Goal: Task Accomplishment & Management: Complete application form

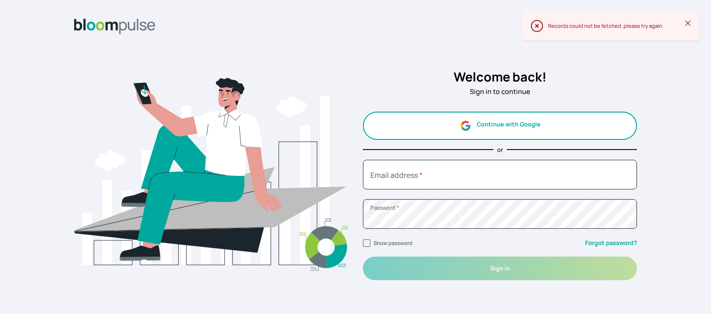
click at [472, 125] on button "Continue with Google" at bounding box center [500, 126] width 274 height 28
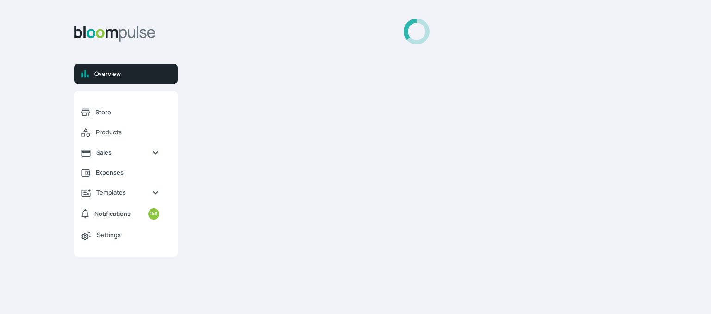
select select "2025"
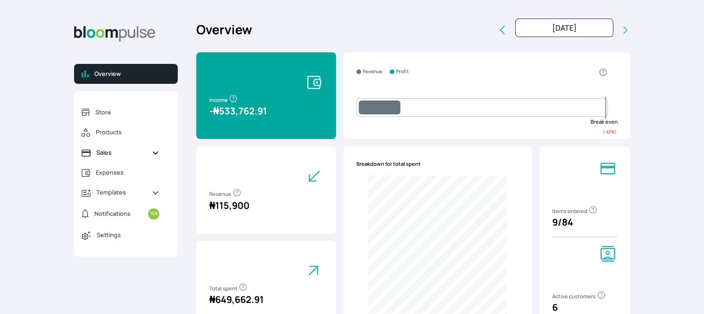
click at [110, 154] on span "Sales" at bounding box center [120, 152] width 48 height 9
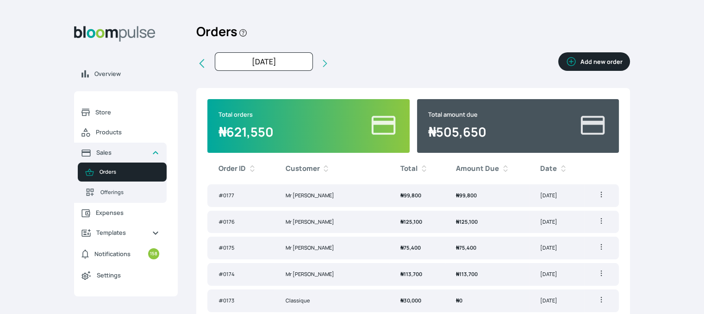
click at [603, 193] on icon "button" at bounding box center [601, 194] width 9 height 9
click at [565, 228] on span "Delete" at bounding box center [567, 230] width 67 height 9
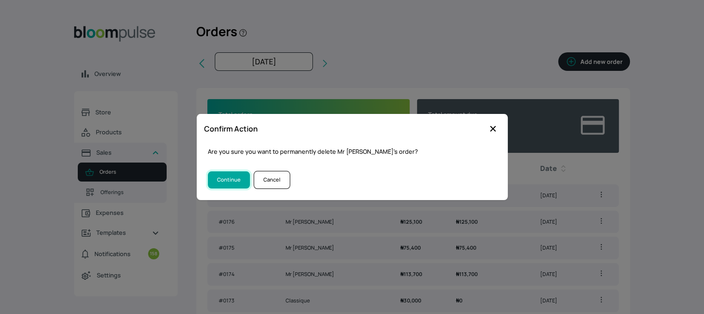
click at [236, 175] on button "Continue" at bounding box center [229, 179] width 42 height 17
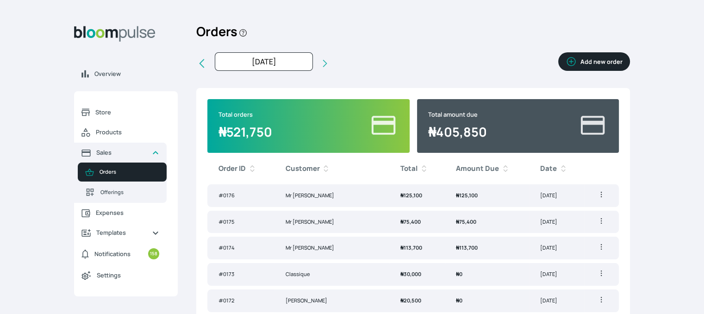
click at [598, 196] on icon "button" at bounding box center [601, 194] width 9 height 9
click at [558, 230] on span "Delete" at bounding box center [553, 230] width 17 height 8
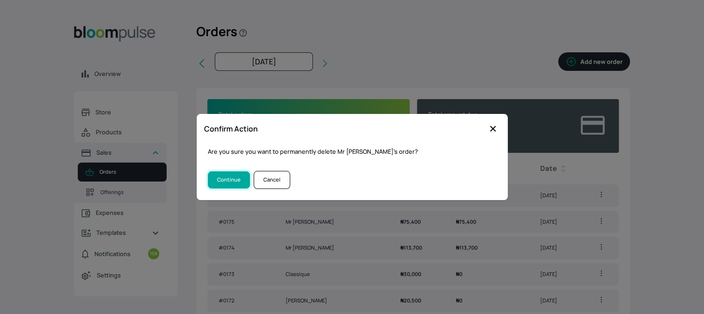
click at [239, 180] on button "Continue" at bounding box center [229, 179] width 42 height 17
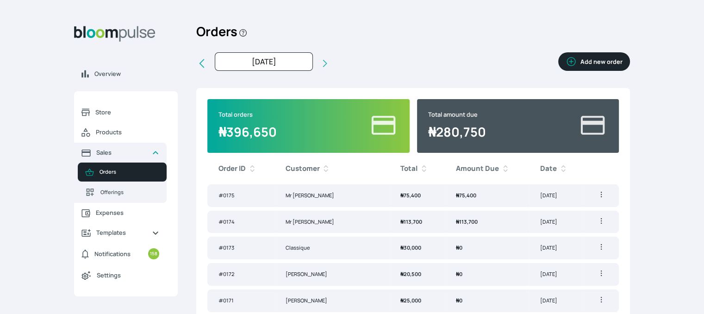
click at [605, 194] on button "button" at bounding box center [602, 194] width 13 height 9
click at [552, 230] on span "Delete" at bounding box center [553, 230] width 17 height 8
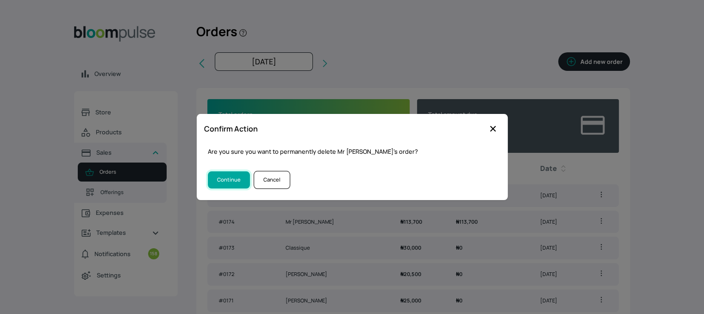
click at [235, 183] on button "Continue" at bounding box center [229, 179] width 42 height 17
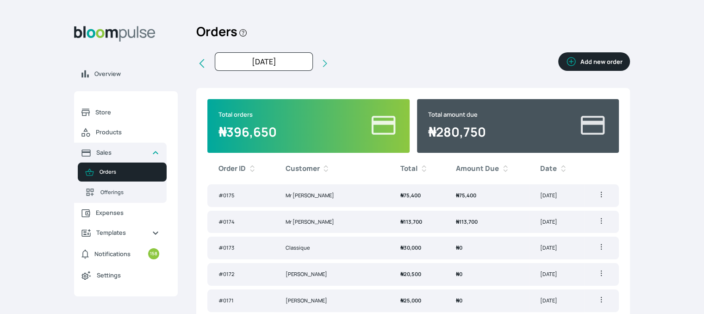
click at [236, 175] on th "Order ID" at bounding box center [240, 169] width 67 height 24
click at [601, 196] on icon "button" at bounding box center [601, 195] width 1 height 6
click at [543, 233] on span "Delete" at bounding box center [567, 230] width 67 height 9
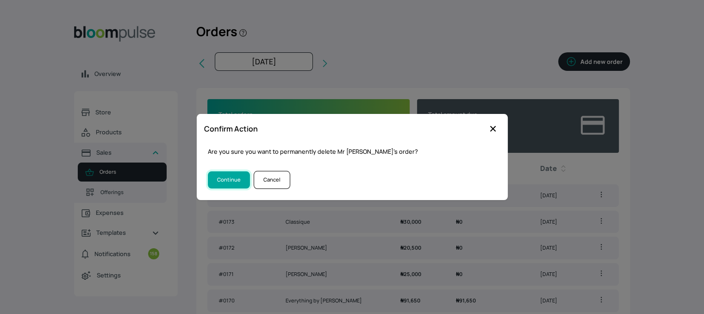
click at [229, 182] on button "Continue" at bounding box center [229, 179] width 42 height 17
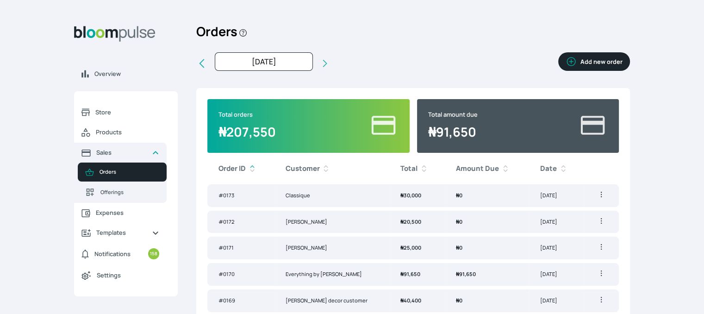
click at [604, 61] on button "Add new order" at bounding box center [595, 61] width 72 height 19
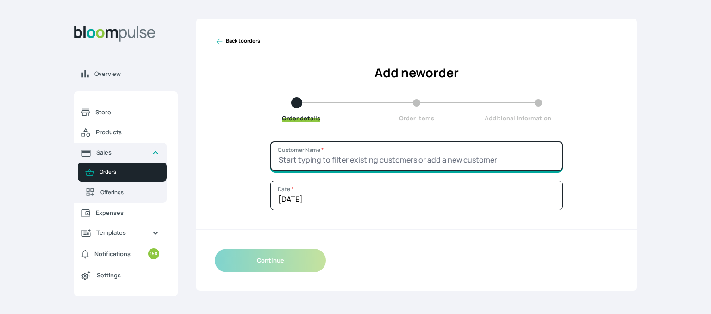
click at [368, 155] on input "Customer Name *" at bounding box center [416, 156] width 293 height 30
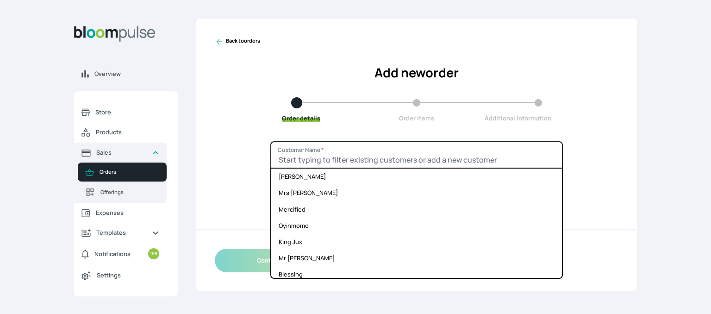
click at [306, 164] on input "Customer Name *" at bounding box center [416, 156] width 293 height 30
click at [309, 158] on input "Customer Name *" at bounding box center [416, 156] width 293 height 30
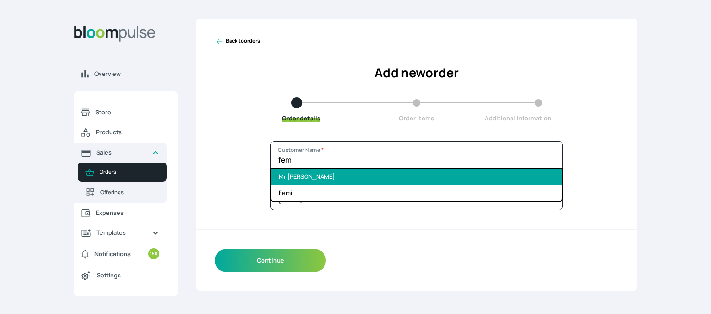
click at [306, 182] on li "Mr [PERSON_NAME]" at bounding box center [416, 177] width 291 height 16
type input "Mr [PERSON_NAME]"
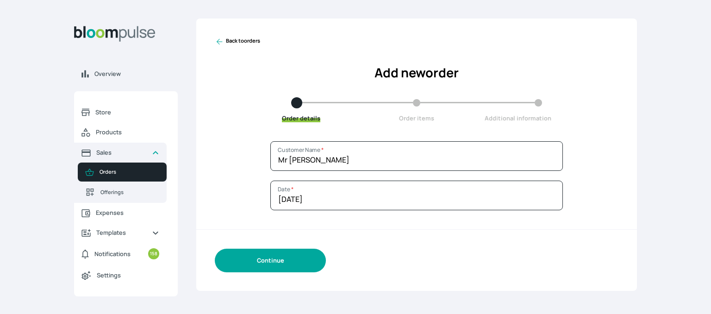
click at [275, 263] on button "Continue" at bounding box center [270, 261] width 111 height 24
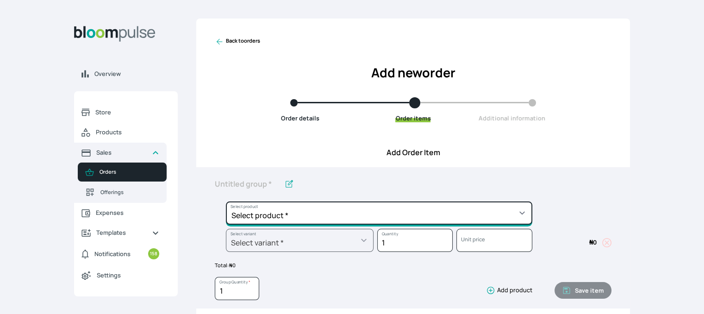
click at [291, 214] on select "Select product * Cake Decoration for 8inches High Chocolate oil based Round Cak…" at bounding box center [379, 212] width 307 height 23
select select "cda72d0d-3d53-418f-8b8c-ee180d80a3bf"
click at [226, 201] on select "Select product * Cake Decoration for 8inches High Chocolate oil based Round Cak…" at bounding box center [379, 212] width 307 height 23
type input "Cookies and cream oil based Round Cake"
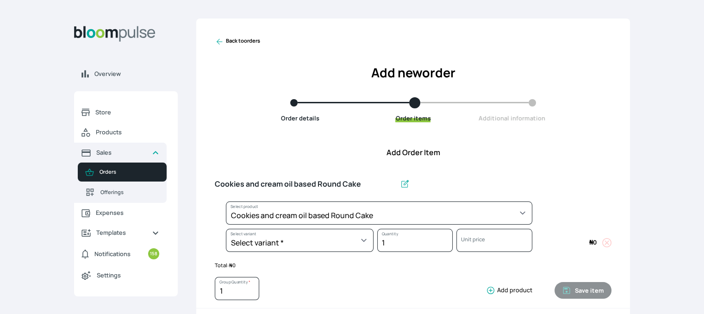
click at [355, 252] on div "Select variant * 10inches 11inches 12inches 13inches 14inches 6inches 7inches 8…" at bounding box center [294, 242] width 159 height 27
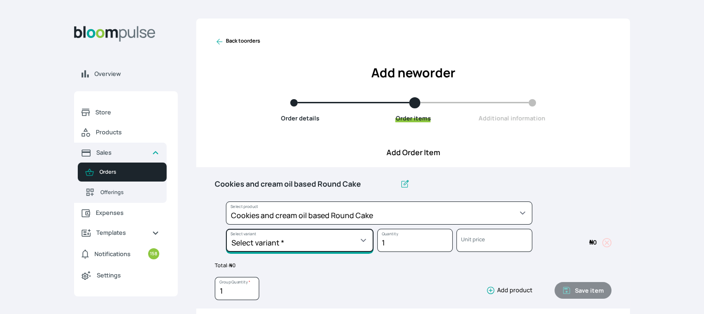
click at [355, 237] on select "Select variant * 10inches 11inches 12inches 13inches 14inches 6inches 7inches 8…" at bounding box center [300, 240] width 148 height 23
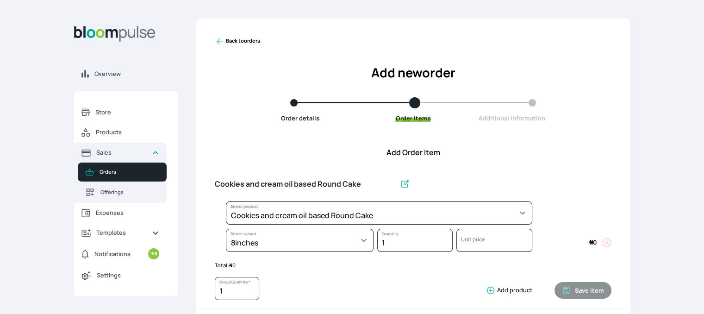
select select "cda72d0d-3d53-418f-8b8c-ee180d80a3bf"
select select "34752c39-02f7-4cb1-9046-992428bcfe40"
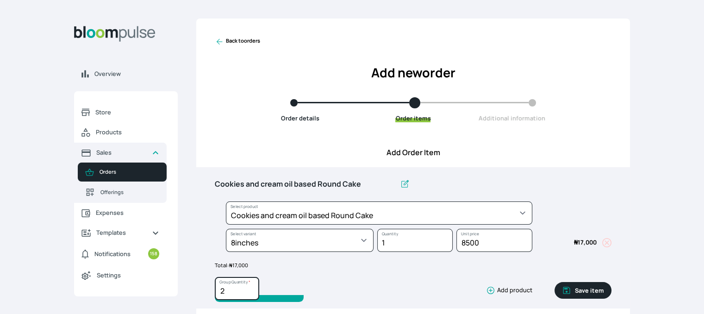
type input "2"
click at [252, 287] on input "2" at bounding box center [237, 288] width 44 height 23
click at [583, 291] on button "Save item" at bounding box center [583, 290] width 57 height 17
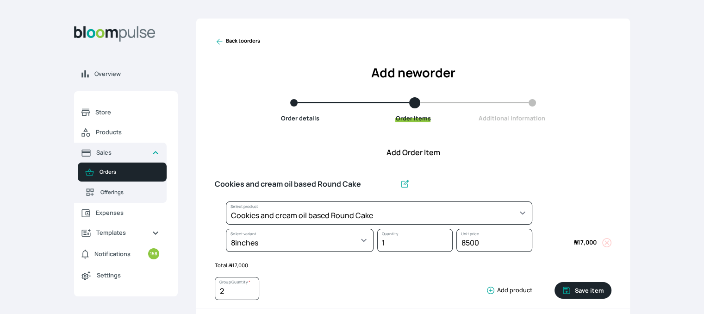
type input "1"
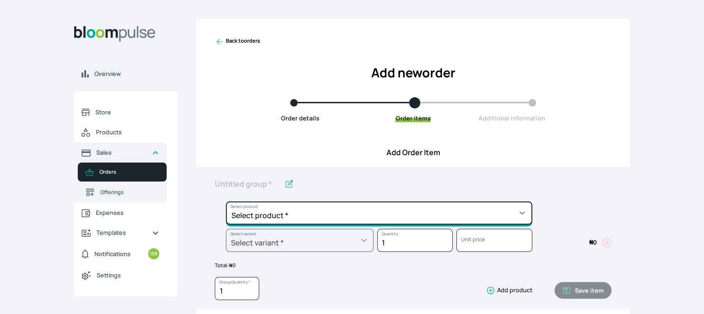
click at [511, 207] on select "Select product * Cake Decoration for 8inches High Chocolate oil based Round Cak…" at bounding box center [379, 212] width 307 height 23
select select "49426e7e-6d78-4aff-80b2-0dfc408de078"
click at [226, 201] on select "Select product * Cake Decoration for 8inches High Chocolate oil based Round Cak…" at bounding box center [379, 212] width 307 height 23
type input "Vanilla oil based Round Cake"
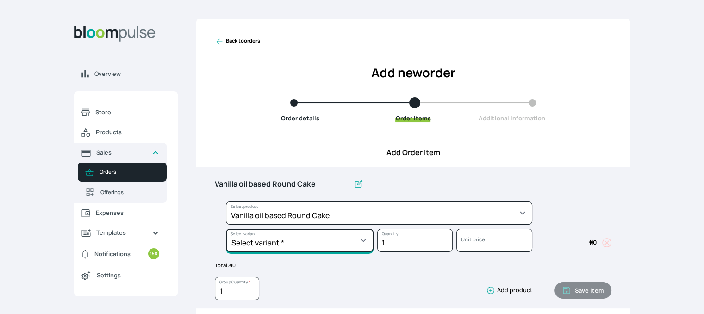
click at [305, 250] on select "Select variant * 10inches 11inches 12inches 6inches 7inches 8inches 9inches" at bounding box center [300, 240] width 148 height 23
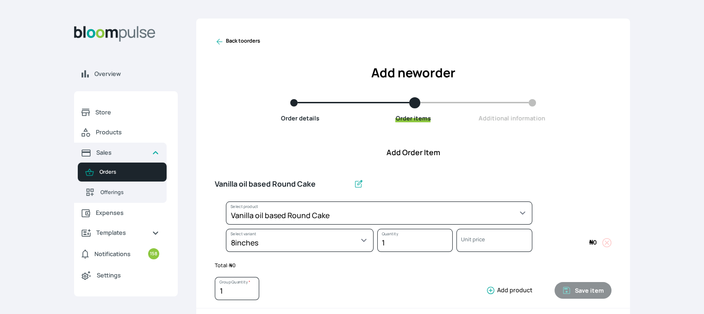
select select "49426e7e-6d78-4aff-80b2-0dfc408de078"
select select "521b5e78-dac1-445e-a6e7-266adeee2241"
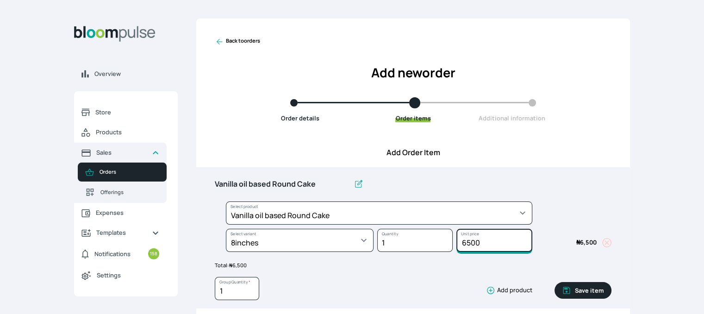
drag, startPoint x: 490, startPoint y: 243, endPoint x: 450, endPoint y: 239, distance: 39.5
click at [450, 239] on div "Select product * Cake Decoration for 8inches High Chocolate oil based Round Cak…" at bounding box center [413, 228] width 397 height 55
type input "8500"
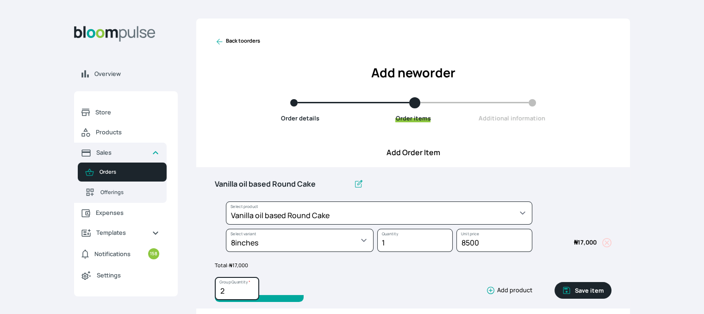
type input "2"
click at [250, 289] on input "2" at bounding box center [237, 288] width 44 height 23
click at [581, 289] on button "Save item" at bounding box center [583, 290] width 57 height 17
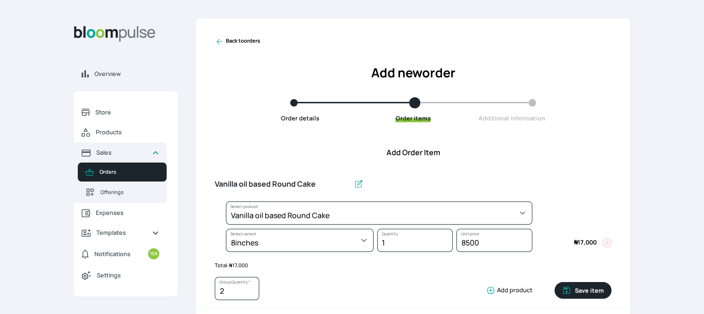
type input "1"
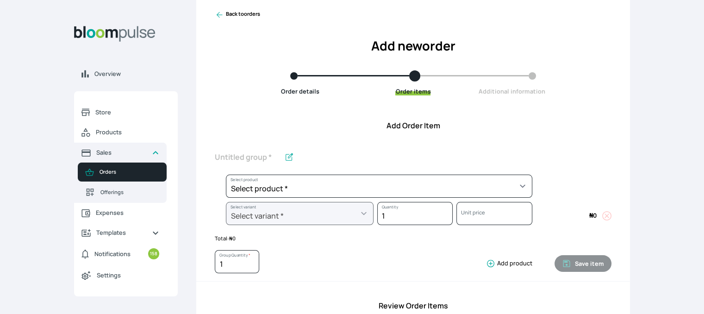
scroll to position [26, 0]
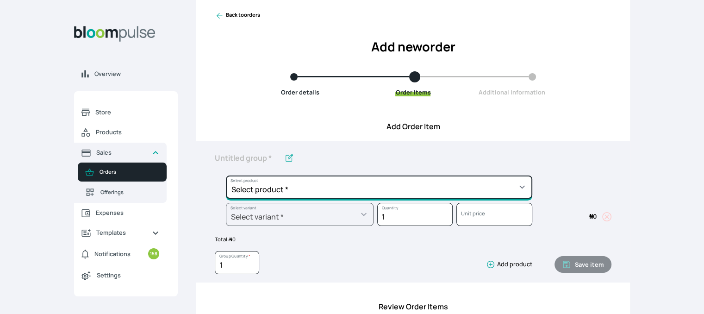
click at [435, 194] on select "Select product * Cake Decoration for 8inches High Chocolate oil based Round Cak…" at bounding box center [379, 187] width 307 height 23
select select "fbdfa119-d678-4096-a917-c651bafd2f33"
click at [226, 176] on select "Select product * Cake Decoration for 8inches High Chocolate oil based Round Cak…" at bounding box center [379, 187] width 307 height 23
type input "Chocolate Ganache"
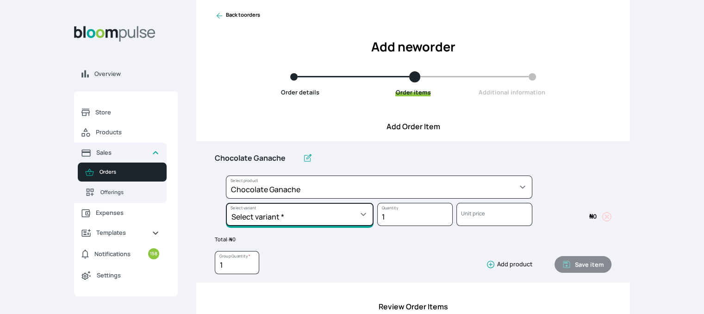
click at [353, 210] on select "Select variant * Chocolate mousse Ganache" at bounding box center [300, 214] width 148 height 23
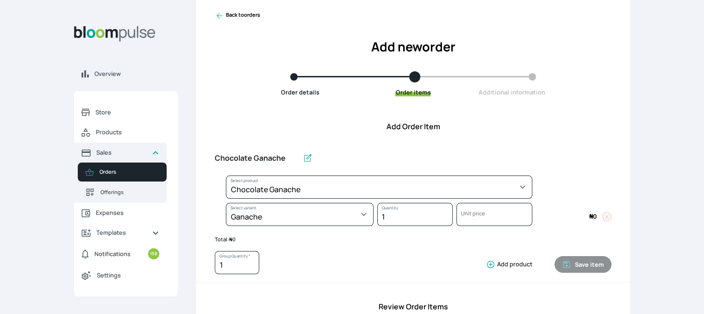
select select "fbdfa119-d678-4096-a917-c651bafd2f33"
select select "110f277d-f733-408d-afd3-e3629040f40f"
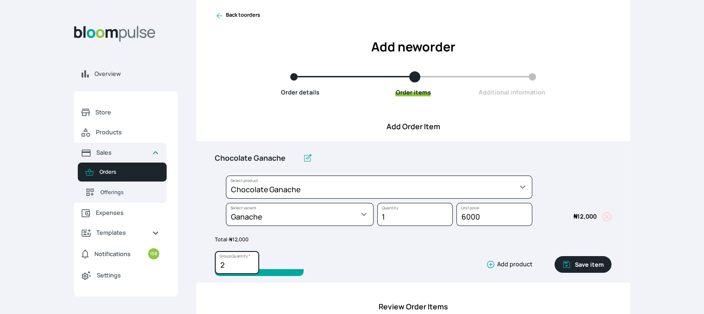
type input "2"
click at [250, 262] on input "2" at bounding box center [237, 262] width 44 height 23
click at [596, 262] on button "Save item" at bounding box center [583, 264] width 57 height 17
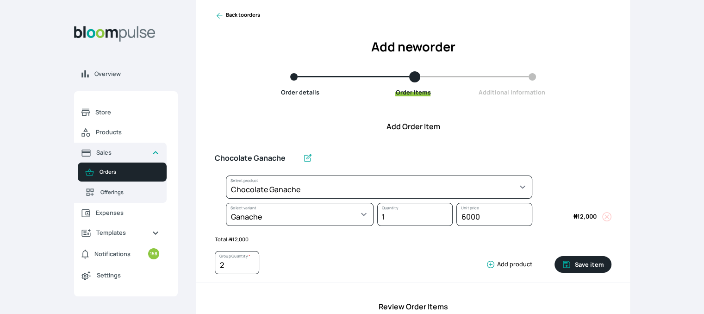
type input "1"
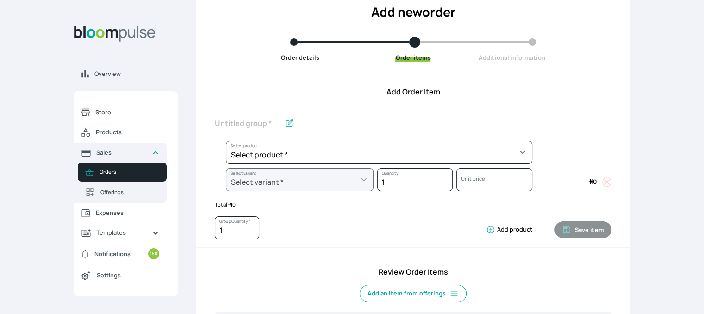
scroll to position [0, 0]
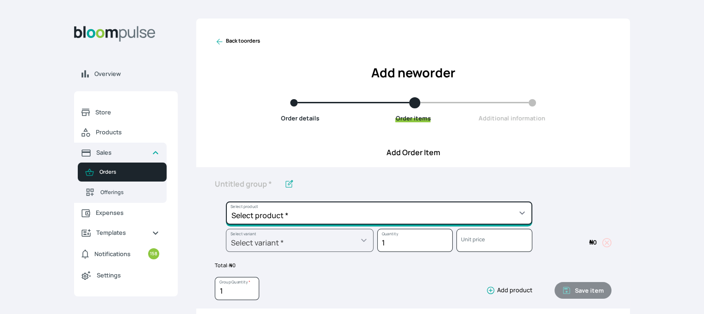
click at [449, 217] on select "Select product * Cake Decoration for 8inches High Chocolate oil based Round Cak…" at bounding box center [379, 212] width 307 height 23
select select "83f82b0c-44eb-4ac8-bd97-27faddcd7e30"
click at [226, 201] on select "Select product * Cake Decoration for 8inches High Chocolate oil based Round Cak…" at bounding box center [379, 212] width 307 height 23
type input "Whipped Cream Frosting"
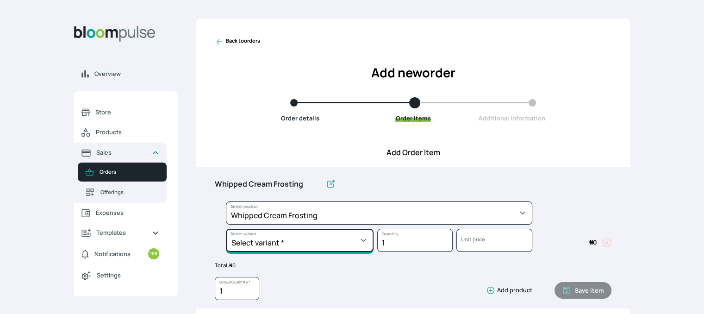
click at [351, 241] on select "Select variant * 1 cup 2 cups 3 cups 4 cups" at bounding box center [300, 240] width 148 height 23
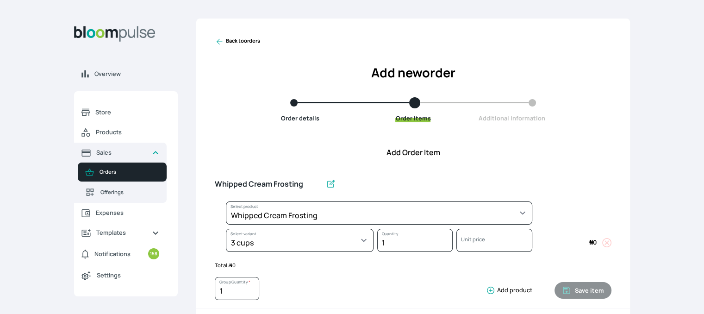
select select "83f82b0c-44eb-4ac8-bd97-27faddcd7e30"
select select "fde2ff08-7291-4fbf-b13d-84aa5027fb42"
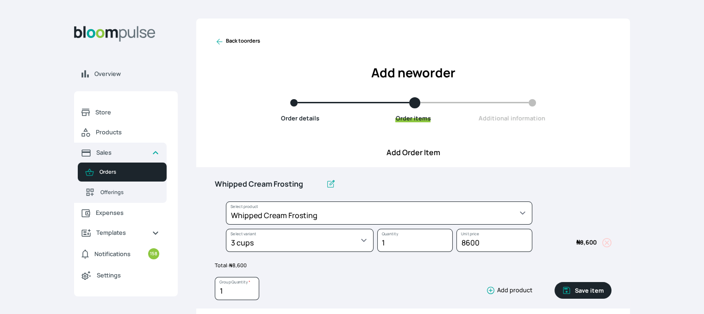
click at [578, 289] on button "Save item" at bounding box center [583, 290] width 57 height 17
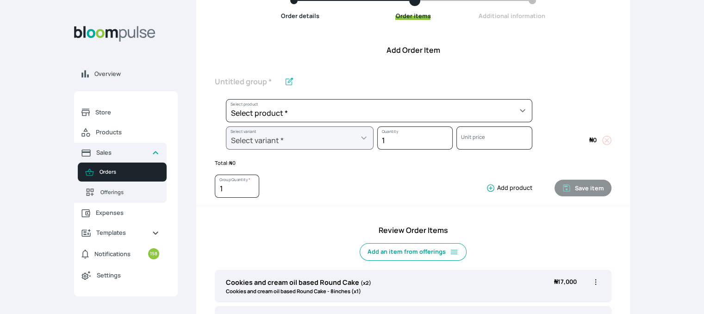
scroll to position [94, 0]
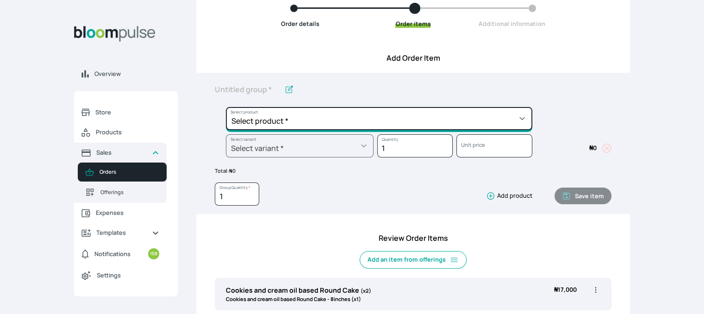
click at [523, 119] on select "Select product * Cake Decoration for 8inches High Chocolate oil based Round Cak…" at bounding box center [379, 118] width 307 height 23
select select "023b730d-bc46-477e-b7f7-d3522e7f455b"
click at [226, 107] on select "Select product * Cake Decoration for 8inches High Chocolate oil based Round Cak…" at bounding box center [379, 118] width 307 height 23
type input "Cake Decoration for 8inches High"
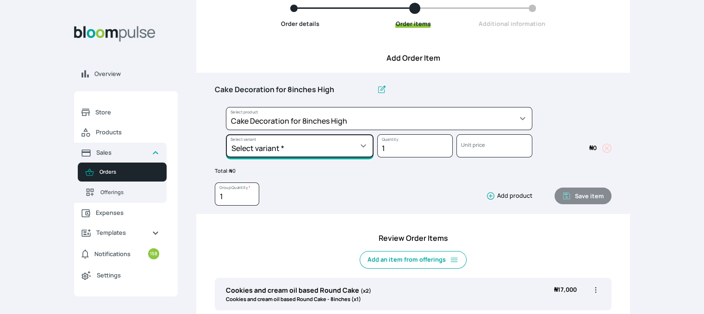
click at [367, 144] on select "Select variant * Basic Complex Regular" at bounding box center [300, 145] width 148 height 23
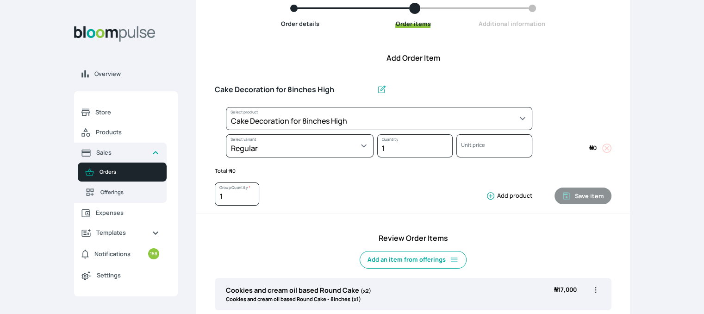
select select "023b730d-bc46-477e-b7f7-d3522e7f455b"
select select "13dbb06e-f851-45db-a0d6-3609ea7c0f11"
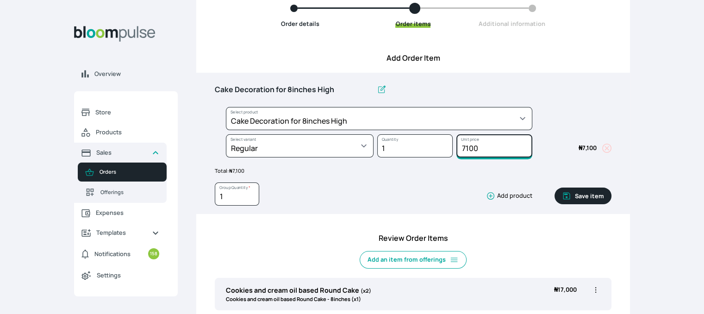
drag, startPoint x: 479, startPoint y: 149, endPoint x: 438, endPoint y: 147, distance: 41.2
click at [438, 147] on div "Select product * Cake Decoration for 8inches High Chocolate oil based Round Cak…" at bounding box center [413, 134] width 397 height 55
type input "10000"
click at [574, 191] on button "Save item" at bounding box center [583, 196] width 57 height 17
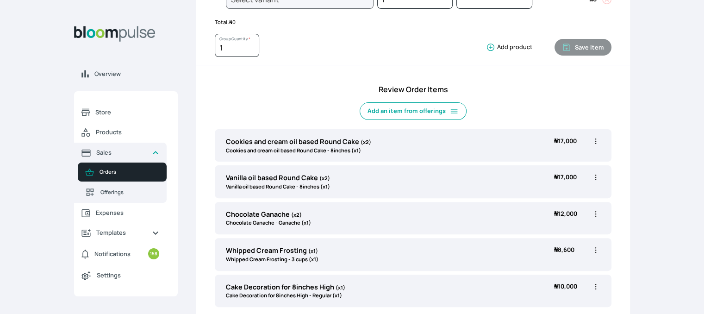
scroll to position [215, 0]
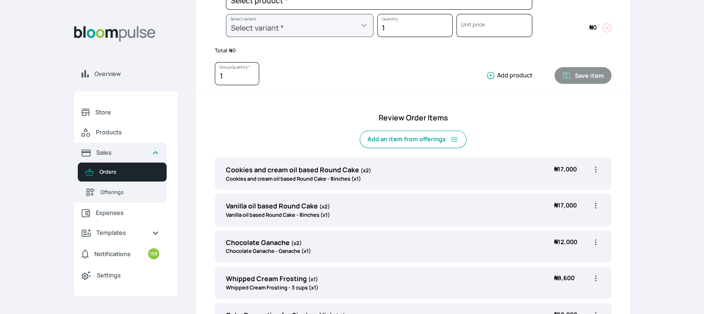
click at [597, 167] on icon "button" at bounding box center [595, 169] width 9 height 9
click at [562, 180] on li "Edit" at bounding box center [560, 188] width 82 height 17
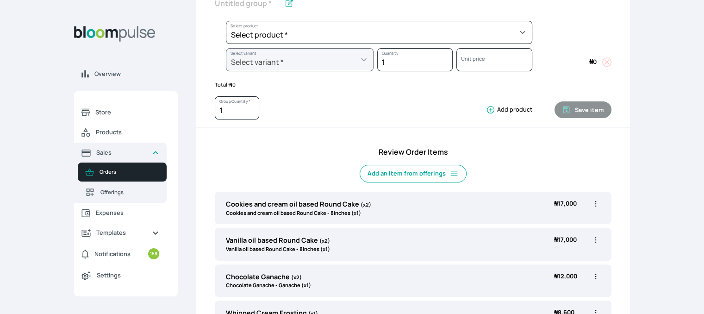
scroll to position [185, 0]
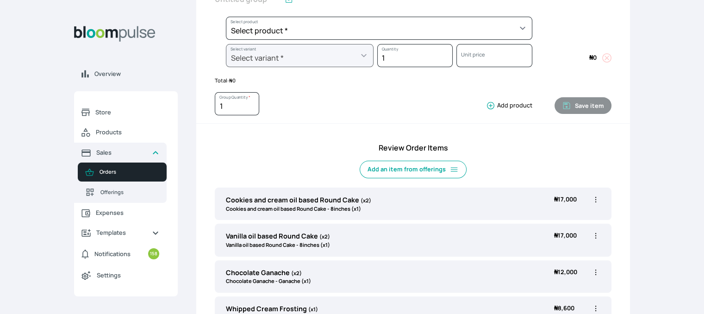
click at [597, 199] on icon "button" at bounding box center [595, 199] width 9 height 9
click at [539, 221] on span "Edit" at bounding box center [560, 218] width 67 height 9
type input "Cookies and cream oil based Round Cake"
type input "2"
select select "cda72d0d-3d53-418f-8b8c-ee180d80a3bf"
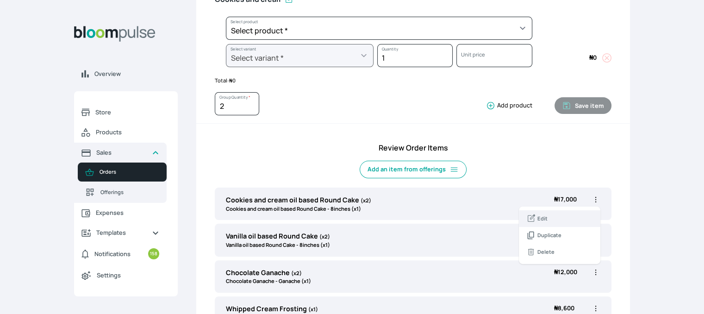
select select "34752c39-02f7-4cb1-9046-992428bcfe40"
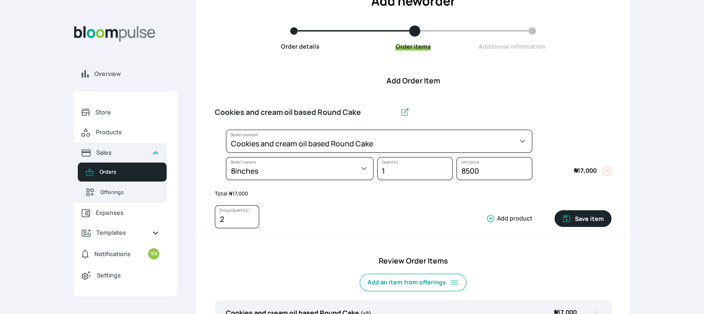
scroll to position [70, 0]
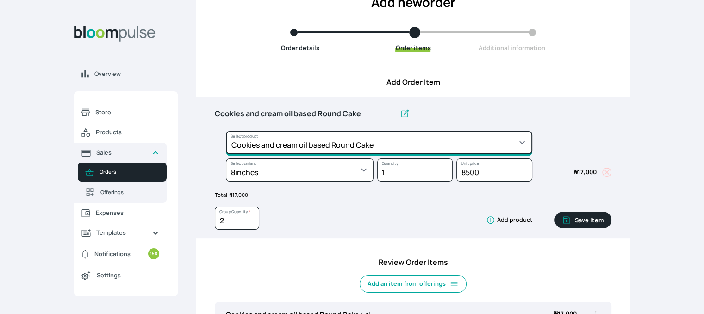
click at [472, 144] on select "Select product * Cake Decoration for 8inches High Chocolate oil based Round Cak…" at bounding box center [379, 142] width 307 height 23
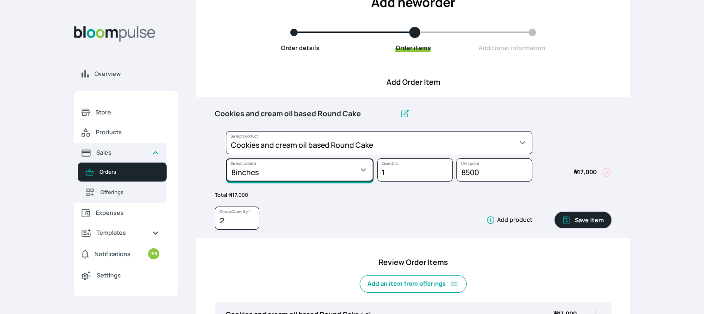
click at [365, 168] on select "Select variant * 10inches 11inches 12inches 13inches 14inches 6inches 7inches 8…" at bounding box center [300, 169] width 148 height 23
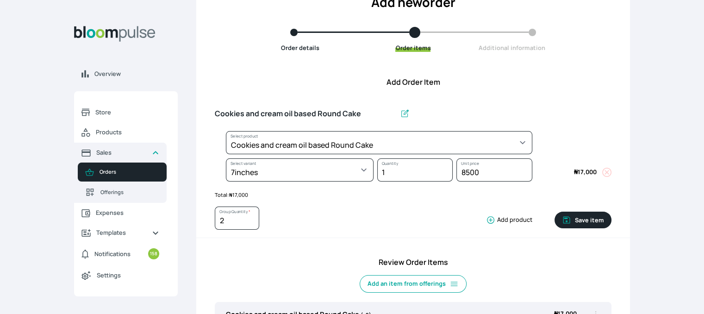
select select "cda72d0d-3d53-418f-8b8c-ee180d80a3bf"
select select "6e4b0193-bf8a-4723-9585-9c7205b52f35"
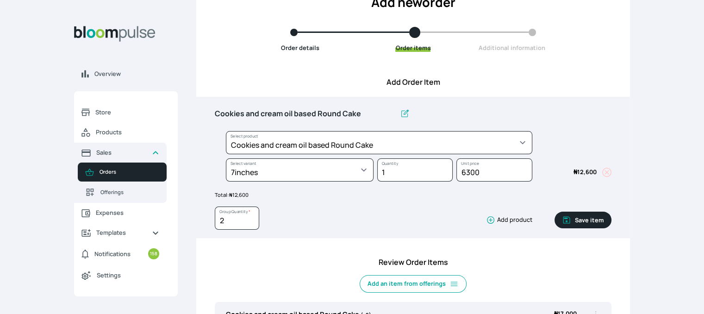
click at [587, 223] on button "Save item" at bounding box center [583, 220] width 57 height 17
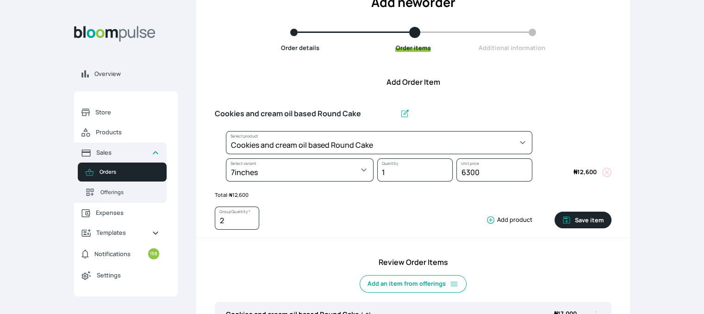
type input "1"
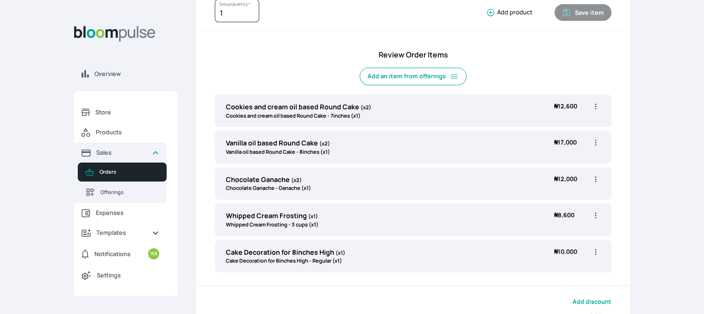
scroll to position [253, 0]
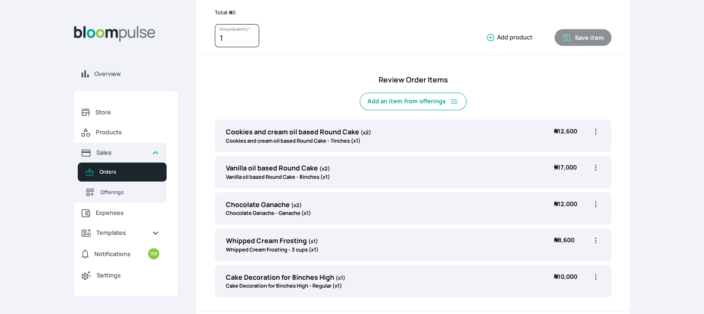
click at [597, 165] on icon "button" at bounding box center [595, 167] width 9 height 9
click at [556, 188] on span "Edit" at bounding box center [560, 186] width 67 height 9
type input "Vanilla oil based Round Cake"
type input "2"
select select "49426e7e-6d78-4aff-80b2-0dfc408de078"
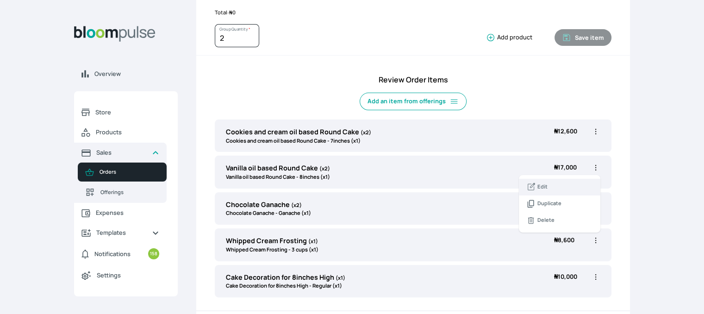
select select "521b5e78-dac1-445e-a6e7-266adeee2241"
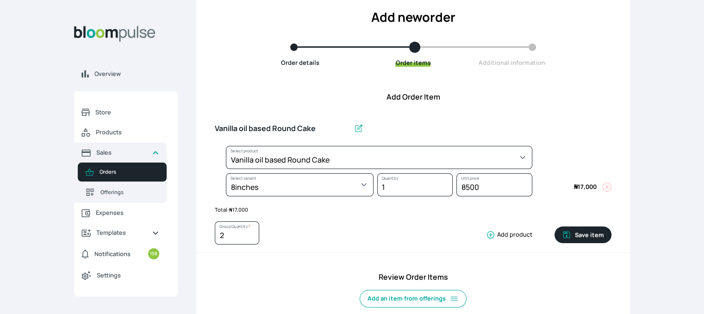
scroll to position [0, 0]
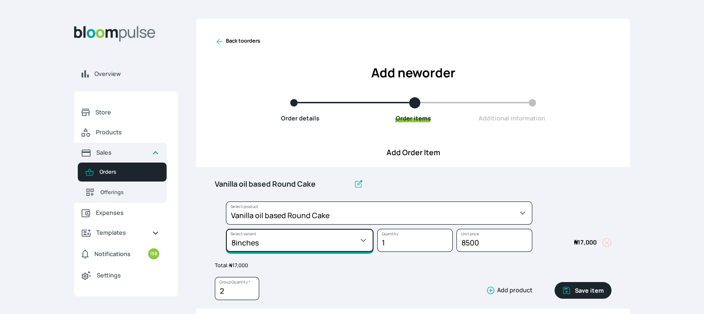
click at [360, 241] on select "Select variant * 10inches 11inches 12inches 6inches 7inches 8inches 9inches" at bounding box center [300, 240] width 148 height 23
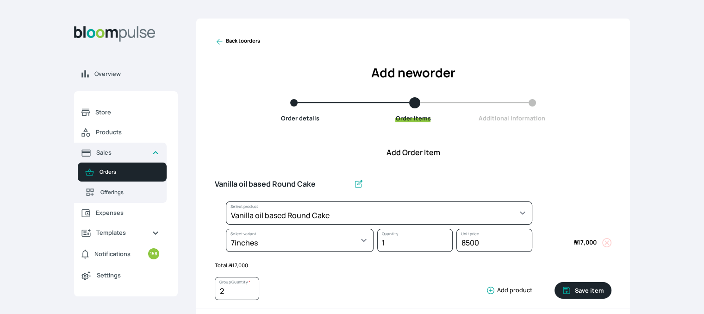
select select "49426e7e-6d78-4aff-80b2-0dfc408de078"
select select "d02a4e13-2478-466f-96bc-6b72e1cb349e"
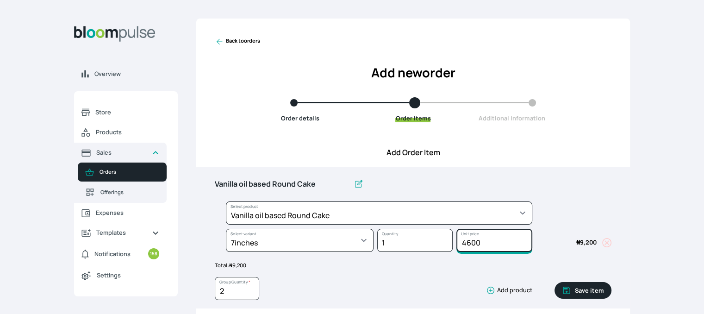
drag, startPoint x: 483, startPoint y: 241, endPoint x: 445, endPoint y: 237, distance: 38.7
click at [445, 237] on div "Select product * Cake Decoration for 8inches High Chocolate oil based Round Cak…" at bounding box center [413, 228] width 397 height 55
type input "6000"
click at [581, 290] on button "Save item" at bounding box center [583, 290] width 57 height 17
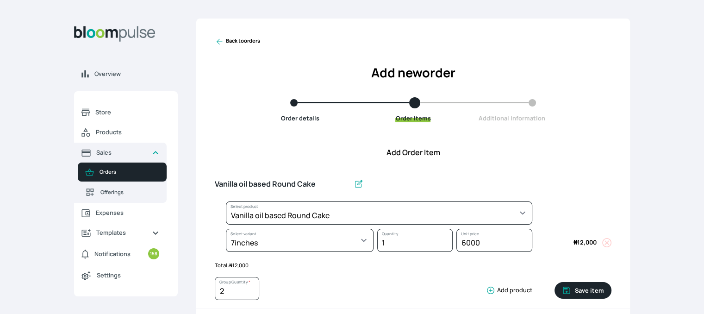
type input "1"
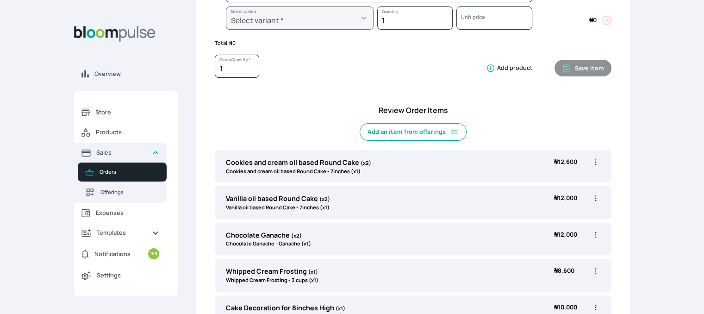
scroll to position [239, 0]
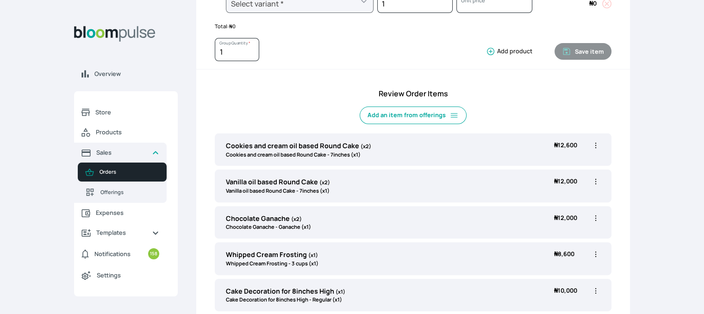
click at [597, 184] on icon "button" at bounding box center [595, 181] width 9 height 9
click at [559, 205] on li "Edit" at bounding box center [560, 201] width 82 height 17
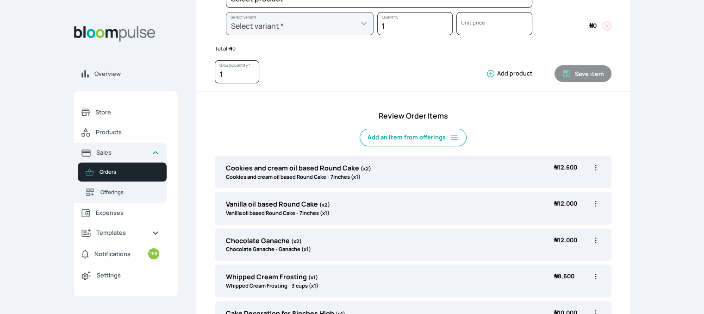
scroll to position [229, 0]
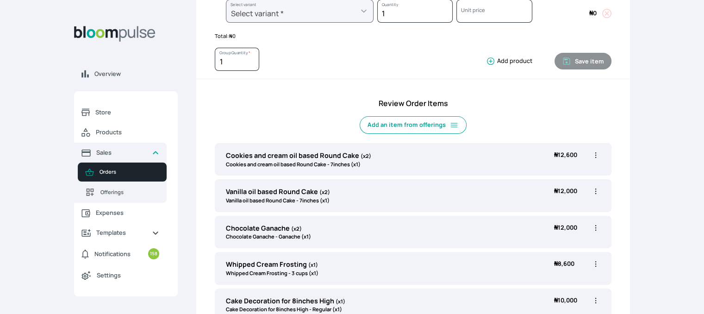
click at [597, 189] on icon "button" at bounding box center [595, 191] width 9 height 9
click at [559, 207] on span "Edit" at bounding box center [560, 210] width 67 height 9
select select "49426e7e-6d78-4aff-80b2-0dfc408de078"
select select "d02a4e13-2478-466f-96bc-6b72e1cb349e"
type input "Vanilla oil based Round Cake"
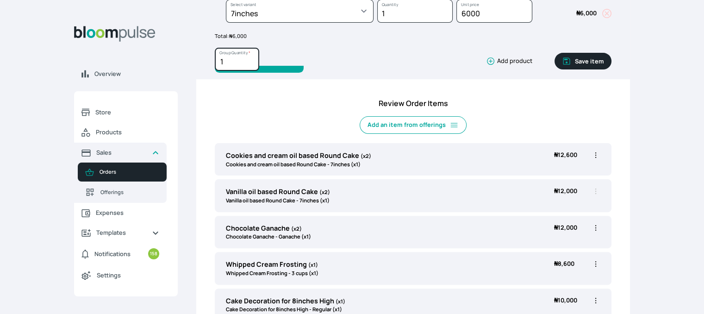
type input "1"
click at [253, 63] on input "1" at bounding box center [237, 59] width 44 height 23
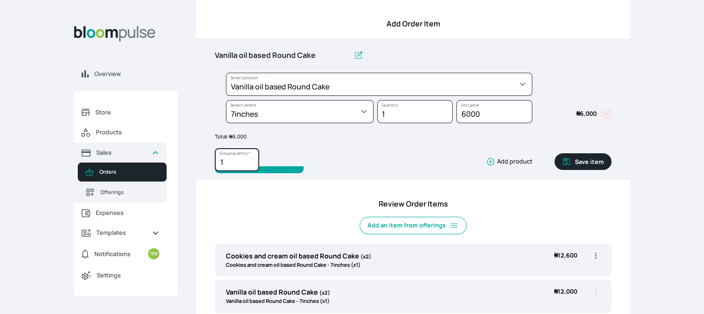
scroll to position [109, 0]
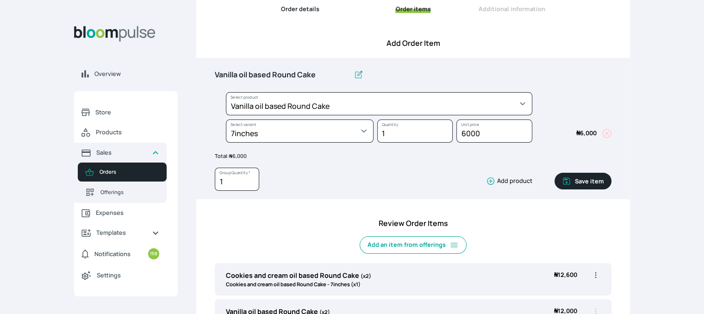
click at [590, 178] on button "Save item" at bounding box center [583, 181] width 57 height 17
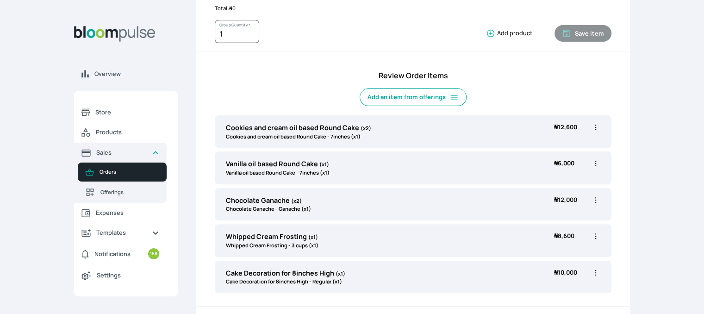
scroll to position [256, 0]
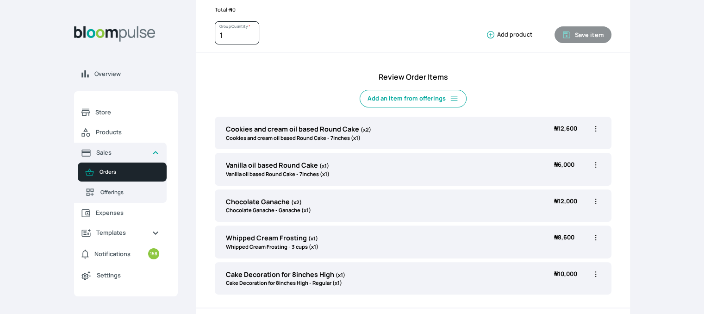
click at [598, 128] on icon "button" at bounding box center [595, 128] width 9 height 9
click at [549, 149] on span "Edit" at bounding box center [560, 147] width 67 height 9
type input "Cookies and cream oil based Round Cake"
type input "2"
select select "cda72d0d-3d53-418f-8b8c-ee180d80a3bf"
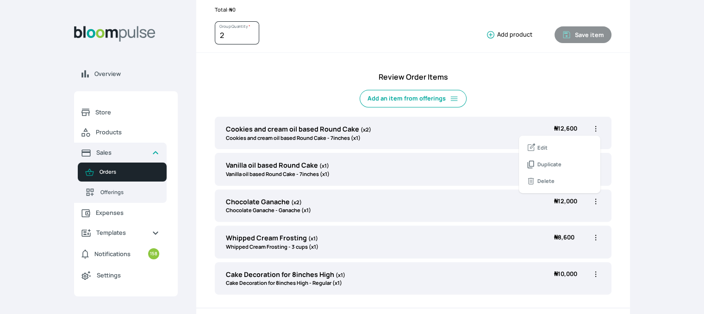
select select "6e4b0193-bf8a-4723-9585-9c7205b52f35"
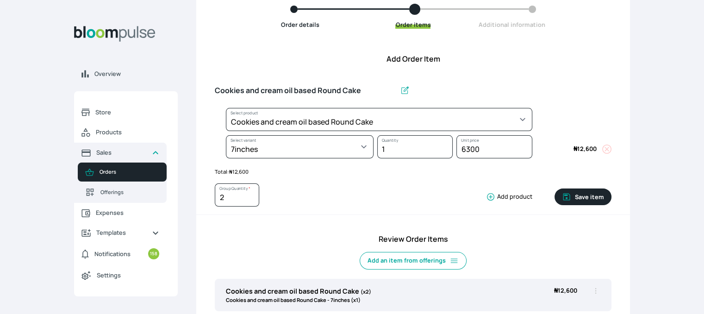
scroll to position [0, 0]
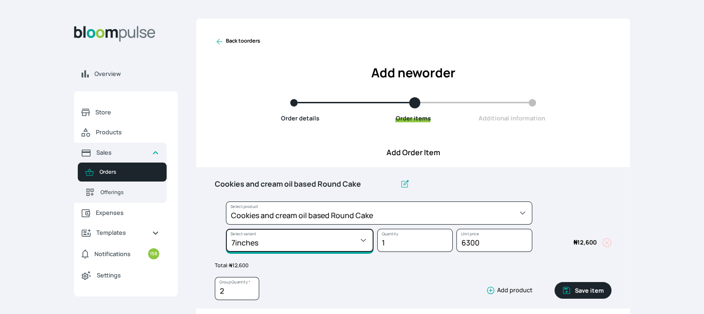
click at [346, 244] on select "Select variant * 10inches 11inches 12inches 13inches 14inches 6inches 7inches 8…" at bounding box center [300, 240] width 148 height 23
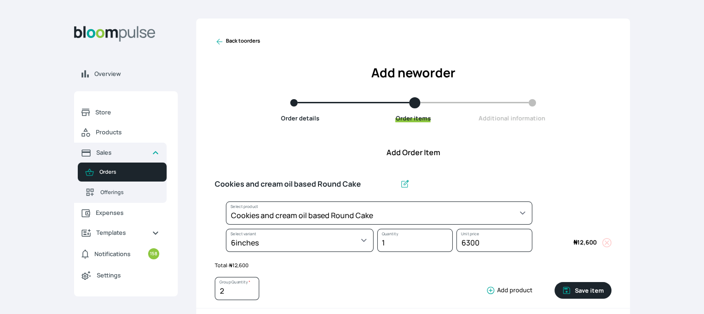
select select "cda72d0d-3d53-418f-8b8c-ee180d80a3bf"
select select "672edf05-6937-4469-9859-d71e507f1d25"
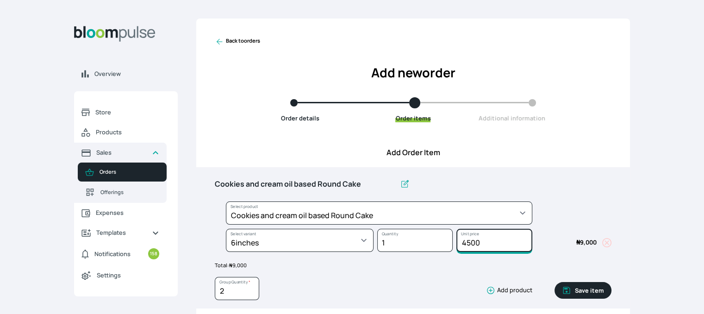
drag, startPoint x: 484, startPoint y: 244, endPoint x: 454, endPoint y: 241, distance: 29.7
click at [454, 241] on div "4500 Unit price" at bounding box center [492, 242] width 79 height 27
type input "5500"
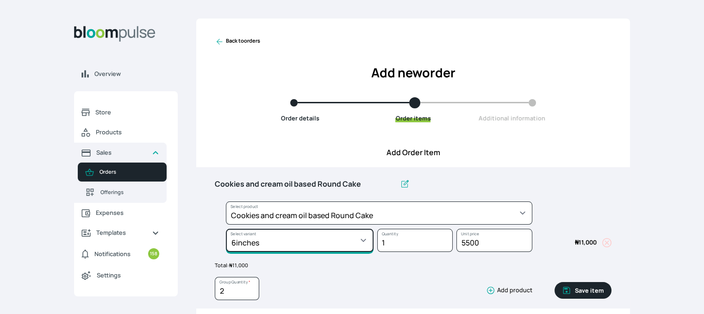
click at [353, 244] on select "Select variant * 10inches 11inches 12inches 13inches 14inches 6inches 7inches 8…" at bounding box center [300, 240] width 148 height 23
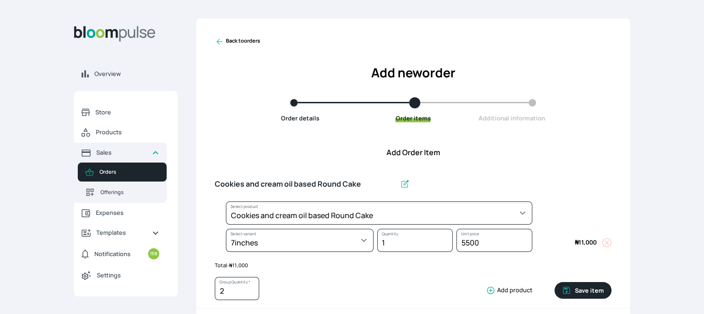
select select "cda72d0d-3d53-418f-8b8c-ee180d80a3bf"
select select "6e4b0193-bf8a-4723-9585-9c7205b52f35"
click at [323, 226] on div "Select product * Cake Decoration for 8inches High Chocolate oil based Round Cak…" at bounding box center [374, 214] width 318 height 27
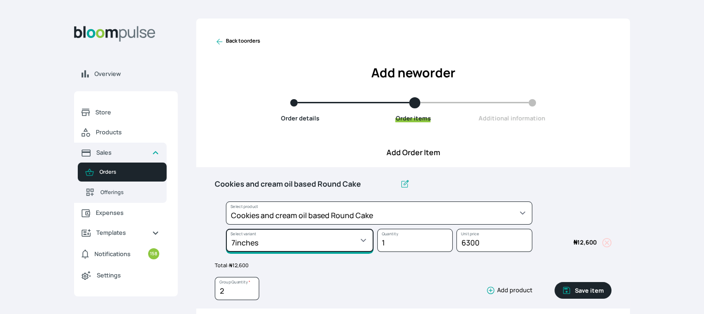
click at [328, 241] on select "Select variant * 10inches 11inches 12inches 13inches 14inches 6inches 7inches 8…" at bounding box center [300, 240] width 148 height 23
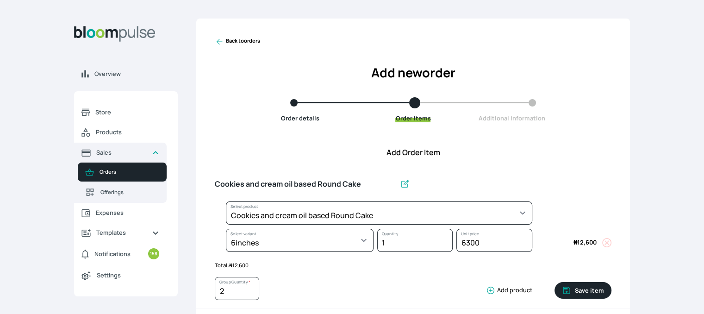
select select "cda72d0d-3d53-418f-8b8c-ee180d80a3bf"
select select "672edf05-6937-4469-9859-d71e507f1d25"
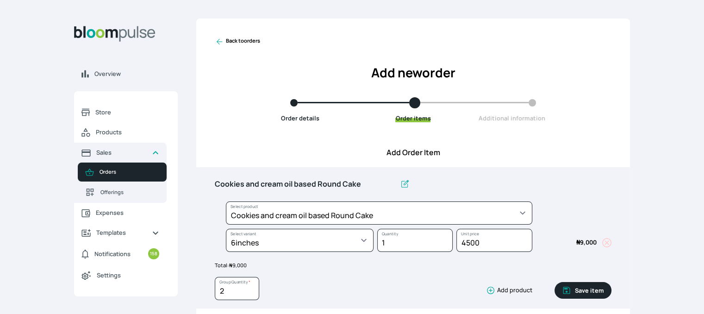
click at [593, 287] on button "Save item" at bounding box center [583, 290] width 57 height 17
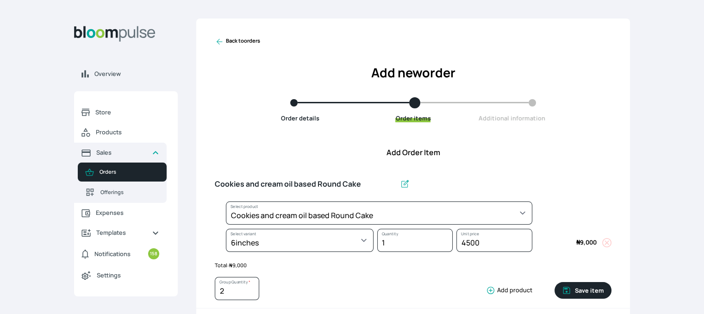
type input "1"
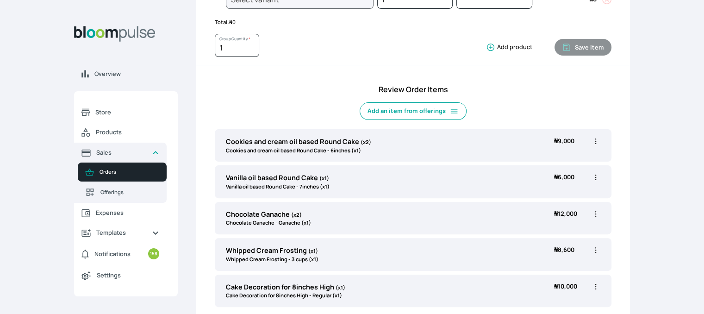
scroll to position [233, 0]
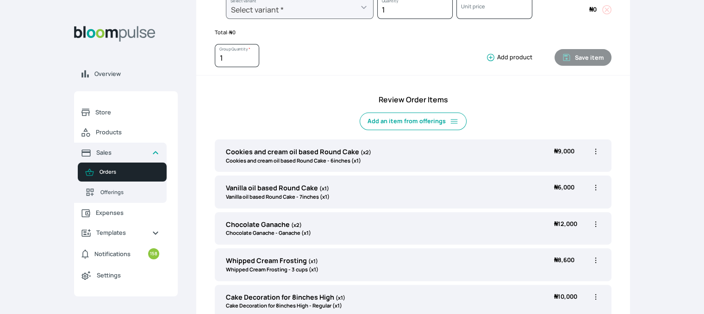
click at [596, 186] on icon "button" at bounding box center [596, 188] width 1 height 6
click at [559, 206] on span "Edit" at bounding box center [560, 206] width 67 height 9
type input "Vanilla oil based Round Cake"
select select "49426e7e-6d78-4aff-80b2-0dfc408de078"
select select "d02a4e13-2478-466f-96bc-6b72e1cb349e"
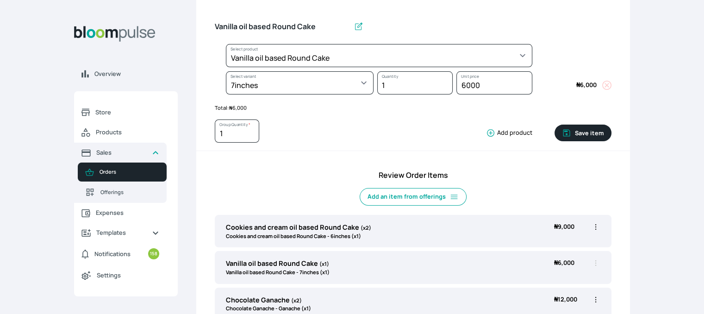
scroll to position [139, 0]
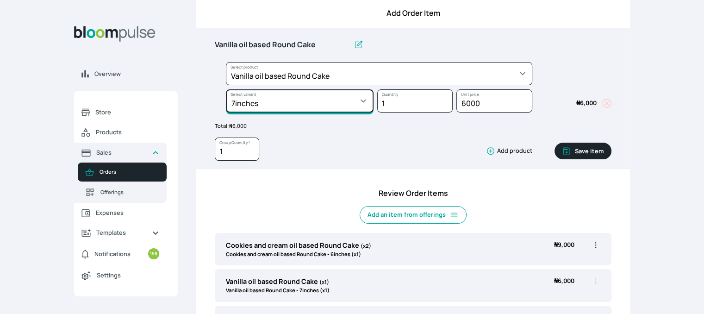
click at [355, 103] on select "Select variant * 10inches 11inches 12inches 6inches 7inches 8inches 9inches" at bounding box center [300, 100] width 148 height 23
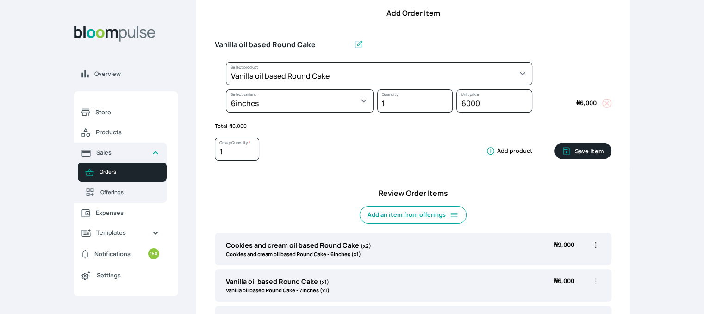
select select "49426e7e-6d78-4aff-80b2-0dfc408de078"
select select "99749d96-3b79-40b0-9bc8-fa882aa5ad00"
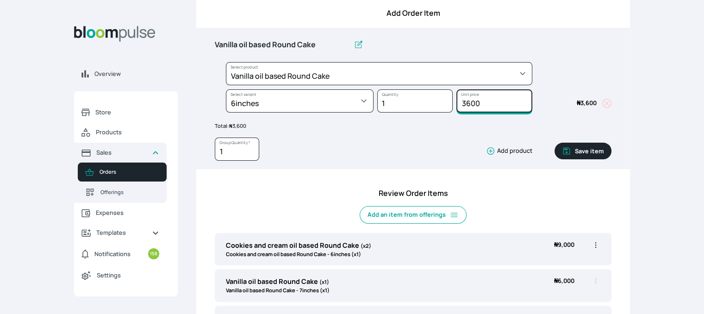
drag, startPoint x: 481, startPoint y: 104, endPoint x: 438, endPoint y: 103, distance: 42.6
click at [438, 103] on div "Select product * Cake Decoration for 8inches High Chocolate oil based Round Cak…" at bounding box center [413, 89] width 397 height 55
type input "5600"
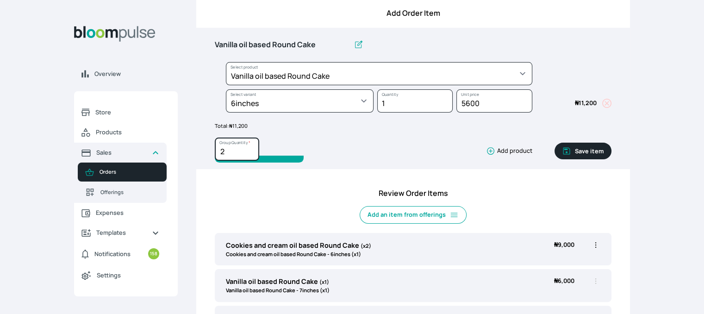
type input "2"
click at [251, 147] on input "2" at bounding box center [237, 149] width 44 height 23
click at [573, 145] on button "Save item" at bounding box center [583, 151] width 57 height 17
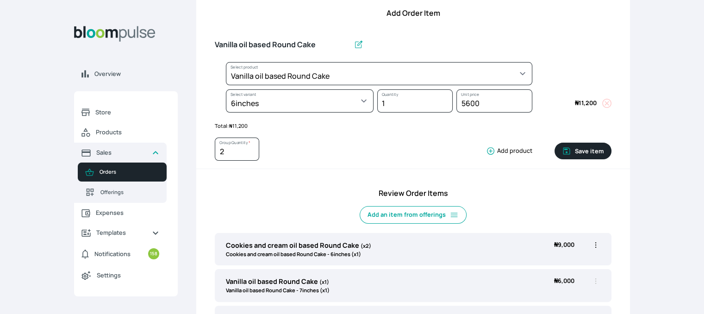
type input "1"
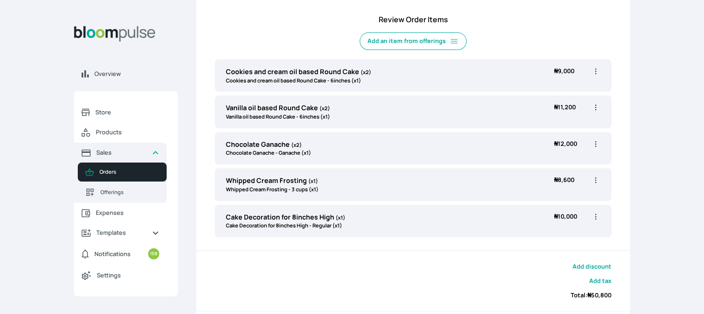
scroll to position [331, 0]
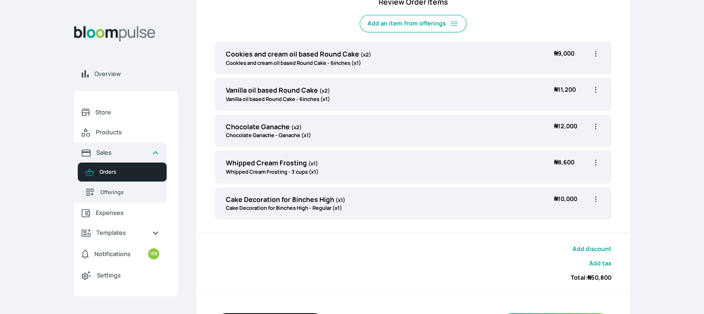
click at [593, 163] on icon "button" at bounding box center [595, 162] width 9 height 9
click at [552, 177] on span "Edit" at bounding box center [560, 181] width 67 height 9
type input "Whipped Cream Frosting"
select select "83f82b0c-44eb-4ac8-bd97-27faddcd7e30"
select select "fde2ff08-7291-4fbf-b13d-84aa5027fb42"
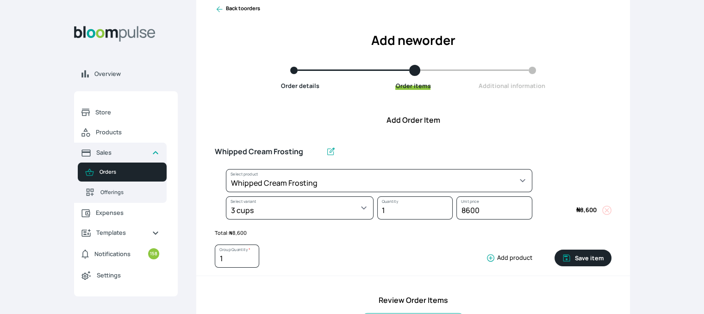
scroll to position [24, 0]
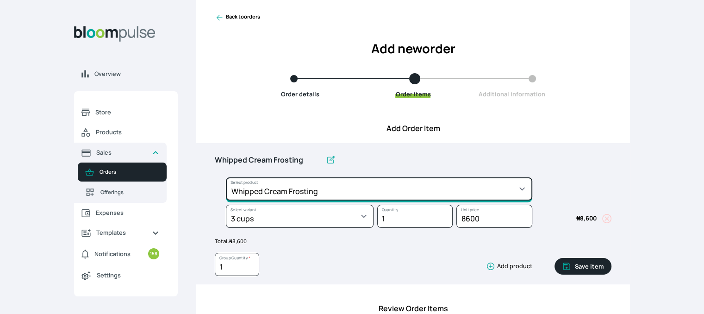
click at [476, 188] on select "Select product * Cake Decoration for 8inches High Chocolate oil based Round Cak…" at bounding box center [379, 188] width 307 height 23
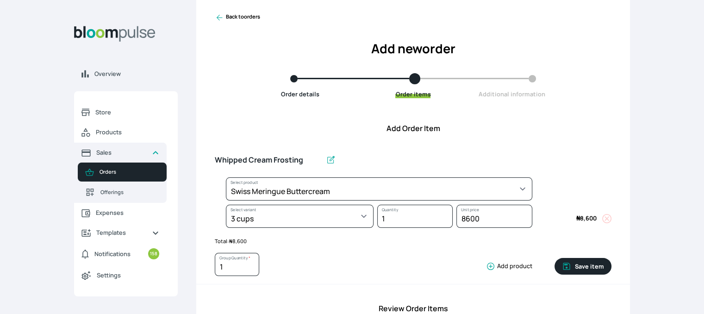
select select "645c6260-b6bb-4351-a585-2a2a1086c83c"
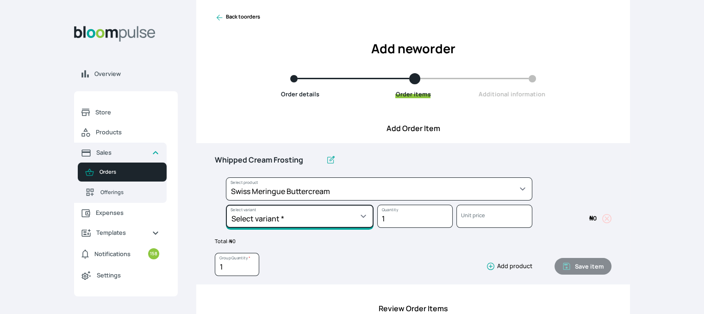
click at [366, 210] on select "Select variant * 1 batch Half batch" at bounding box center [300, 216] width 148 height 23
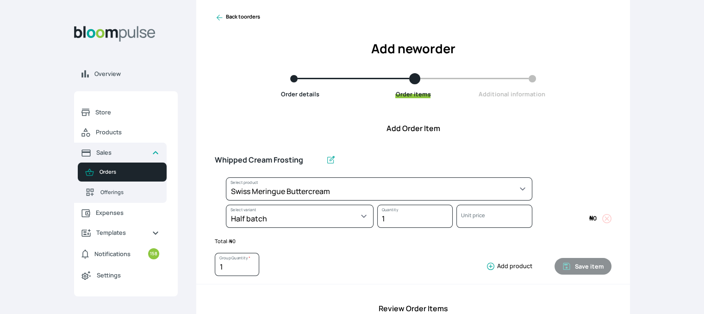
select select "645c6260-b6bb-4351-a585-2a2a1086c83c"
select select "fc7654b8-93b9-411b-9412-103ccf3fe3bb"
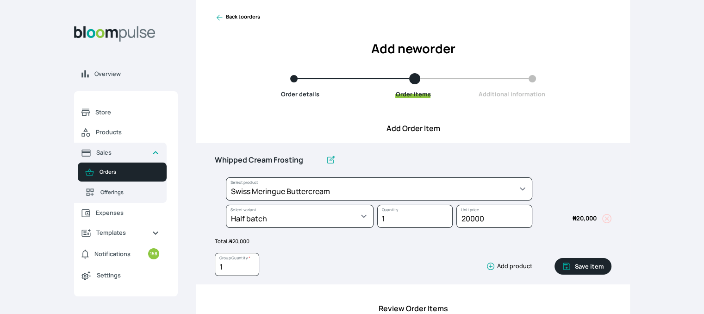
click at [584, 268] on button "Save item" at bounding box center [583, 266] width 57 height 17
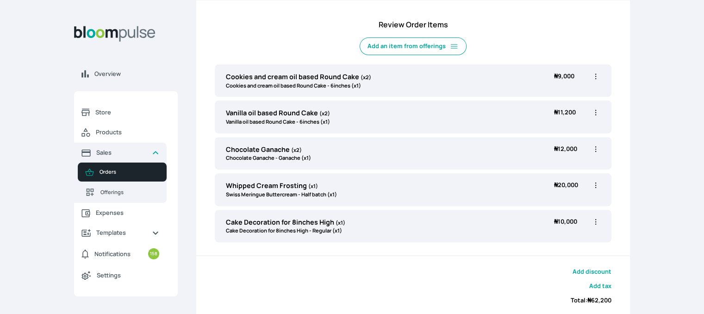
scroll to position [278, 0]
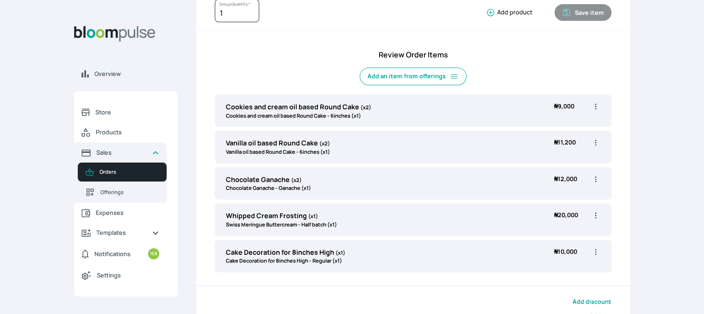
click at [597, 251] on icon "button" at bounding box center [595, 251] width 9 height 9
click at [552, 270] on span "Edit" at bounding box center [560, 270] width 67 height 9
type input "Cake Decoration for 8inches High"
select select "023b730d-bc46-477e-b7f7-d3522e7f455b"
select select "13dbb06e-f851-45db-a0d6-3609ea7c0f11"
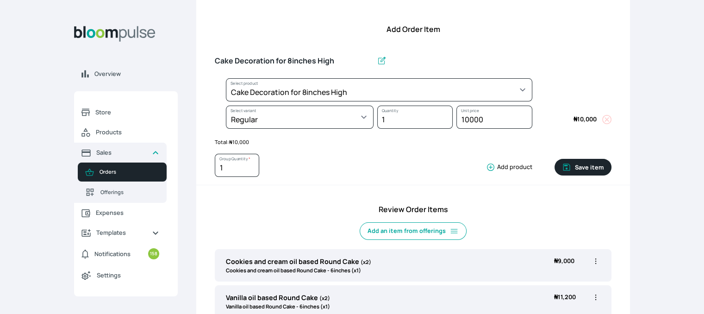
scroll to position [37, 0]
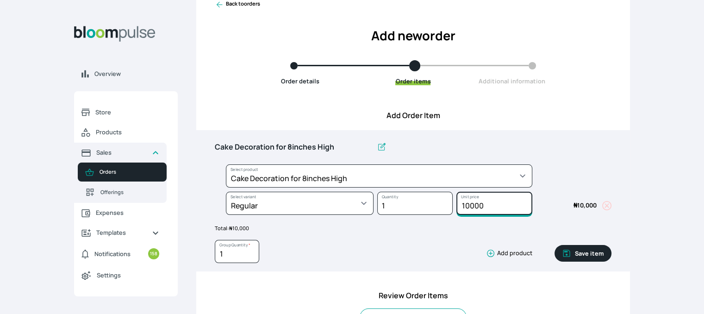
drag, startPoint x: 486, startPoint y: 206, endPoint x: 465, endPoint y: 205, distance: 20.8
click at [465, 205] on input "10000" at bounding box center [494, 203] width 75 height 23
type input "15000"
click at [585, 254] on button "Save item" at bounding box center [583, 253] width 57 height 17
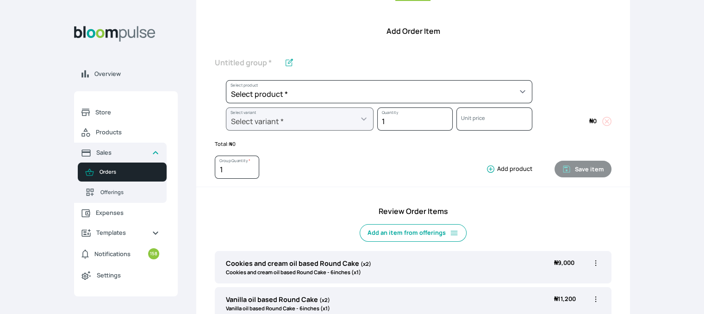
scroll to position [119, 0]
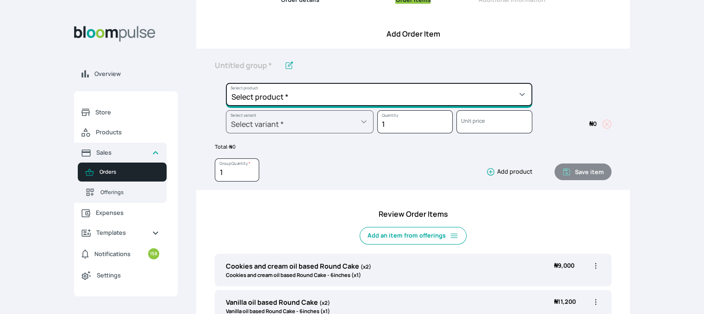
click at [490, 90] on select "Select product * Cake Decoration for 8inches High Chocolate oil based Round Cak…" at bounding box center [379, 94] width 307 height 23
select select "023b730d-bc46-477e-b7f7-d3522e7f455b"
click at [226, 83] on select "Select product * Cake Decoration for 8inches High Chocolate oil based Round Cak…" at bounding box center [379, 94] width 307 height 23
type input "Cake Decoration for 8inches High"
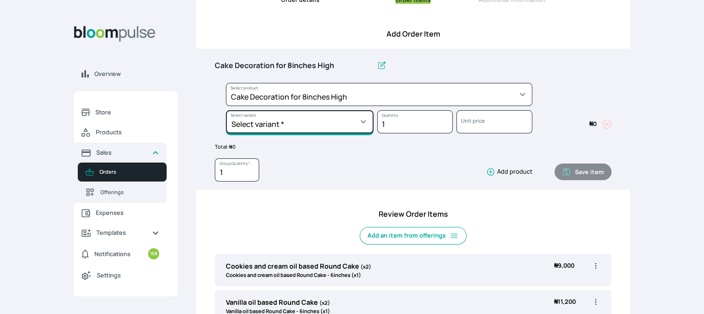
click at [323, 114] on select "Select variant * Basic Complex Regular" at bounding box center [300, 121] width 148 height 23
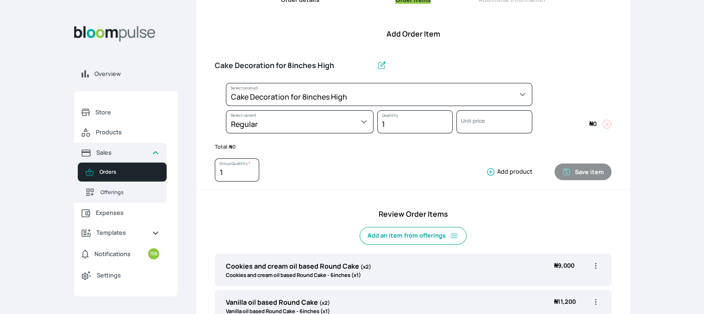
select select "023b730d-bc46-477e-b7f7-d3522e7f455b"
select select "13dbb06e-f851-45db-a0d6-3609ea7c0f11"
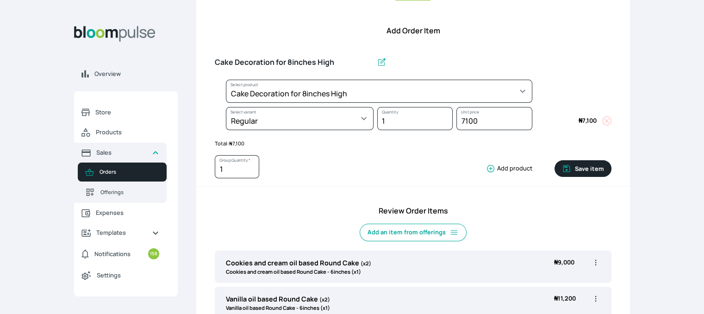
scroll to position [112, 0]
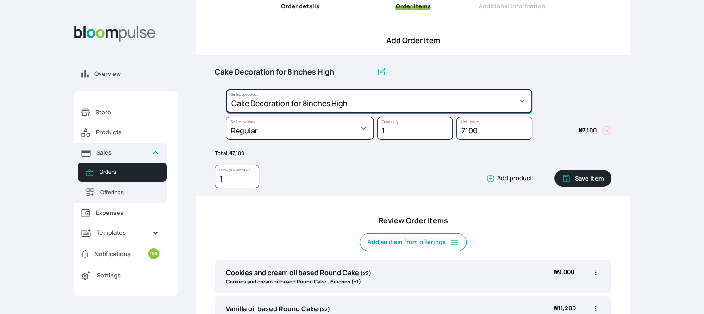
click at [517, 101] on select "Select product * Cake Decoration for 8inches High Chocolate oil based Round Cak…" at bounding box center [379, 100] width 307 height 23
click at [413, 107] on select "Select product * Cake Decoration for 8inches High Chocolate oil based Round Cak…" at bounding box center [379, 100] width 307 height 23
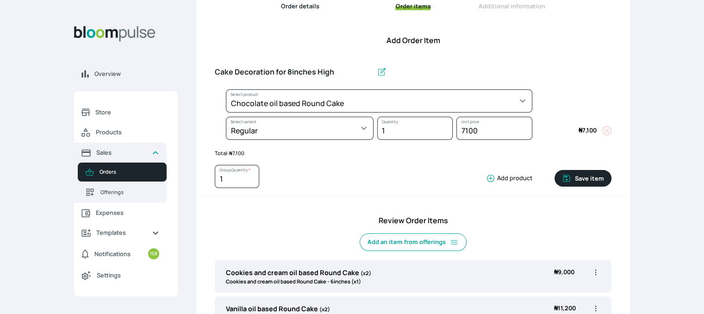
select select "0a3636f1-4902-403d-89c1-f5465b9229a0"
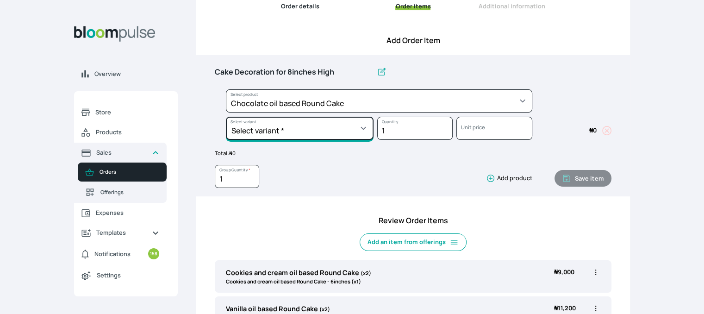
click at [355, 125] on select "Select variant * 10inches 11inches 12inches 6inches 7inches 8inches 9inches" at bounding box center [300, 128] width 148 height 23
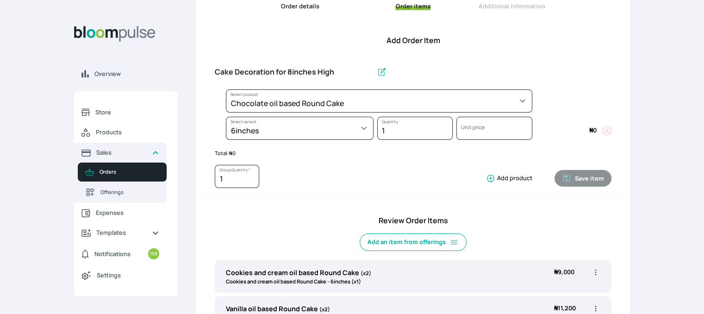
select select "0a3636f1-4902-403d-89c1-f5465b9229a0"
select select "430dc832-116b-4f0b-ac5d-bc426ed0a68c"
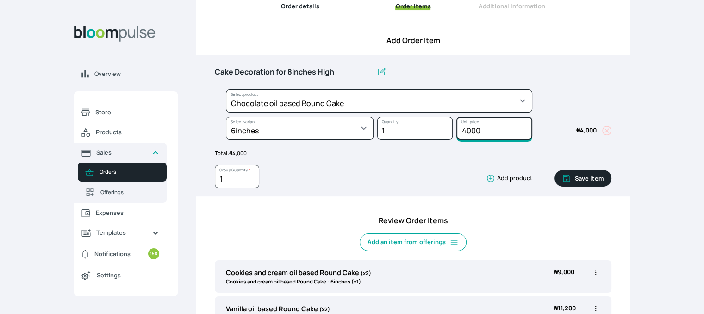
drag, startPoint x: 482, startPoint y: 130, endPoint x: 457, endPoint y: 129, distance: 25.0
click at [457, 129] on input "4000" at bounding box center [494, 128] width 75 height 23
type input "6000"
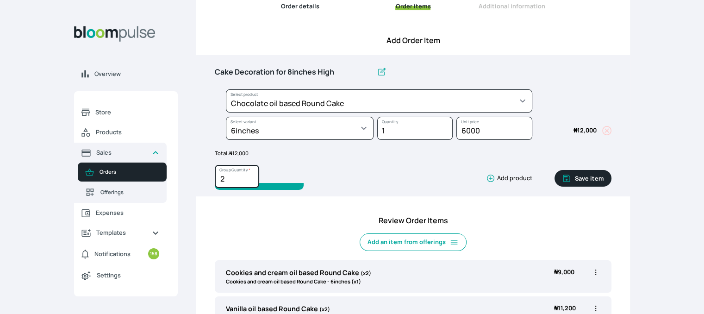
type input "2"
click at [252, 175] on input "2" at bounding box center [237, 176] width 44 height 23
click at [578, 180] on button "Save item" at bounding box center [583, 178] width 57 height 17
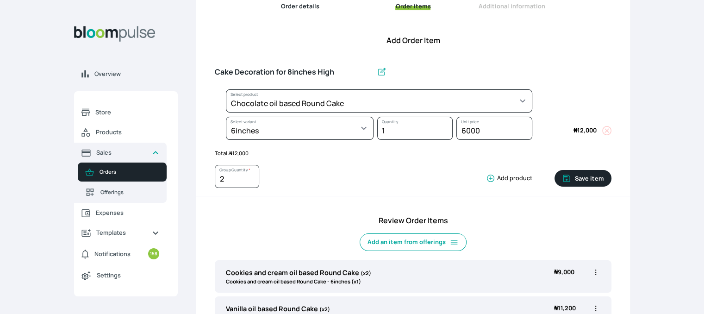
type input "1"
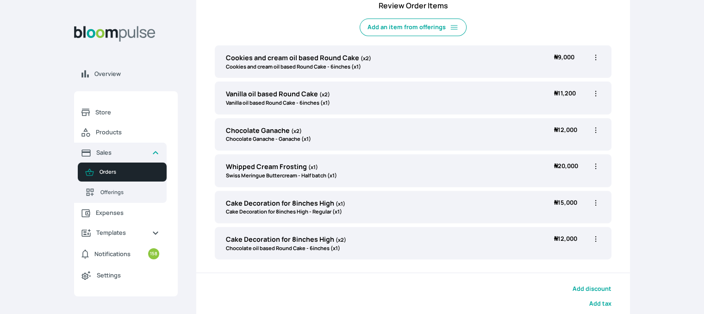
scroll to position [324, 0]
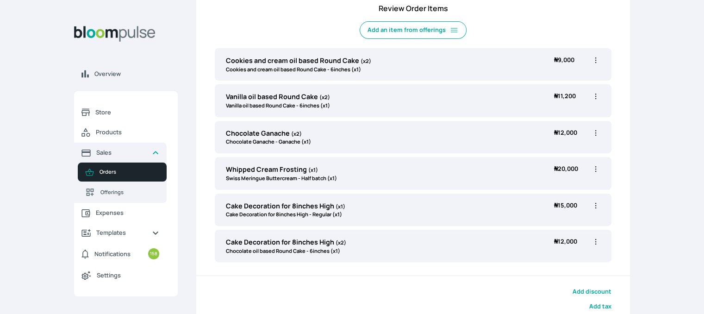
click at [597, 243] on icon "button" at bounding box center [595, 241] width 9 height 9
click at [556, 262] on span "Edit" at bounding box center [560, 260] width 67 height 9
type input "Cake Decoration for 8inches High"
type input "2"
select select "0a3636f1-4902-403d-89c1-f5465b9229a0"
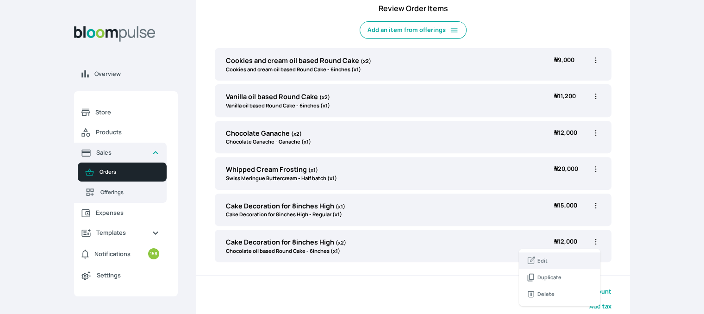
select select "430dc832-116b-4f0b-ac5d-bc426ed0a68c"
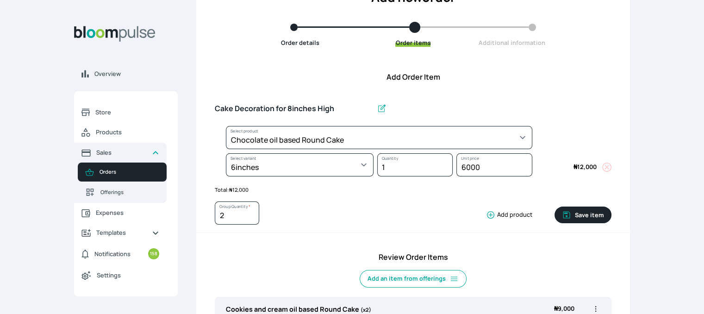
scroll to position [44, 0]
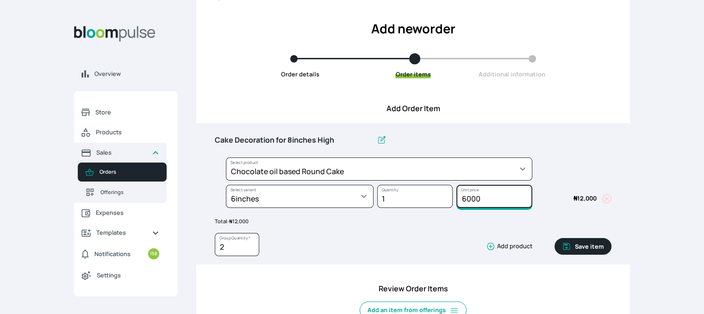
drag, startPoint x: 482, startPoint y: 202, endPoint x: 451, endPoint y: 197, distance: 31.1
click at [451, 197] on div "Select product * Cake Decoration for 8inches High Chocolate oil based Round Cak…" at bounding box center [413, 184] width 397 height 55
type input "5500"
click at [585, 249] on button "Save item" at bounding box center [583, 246] width 57 height 17
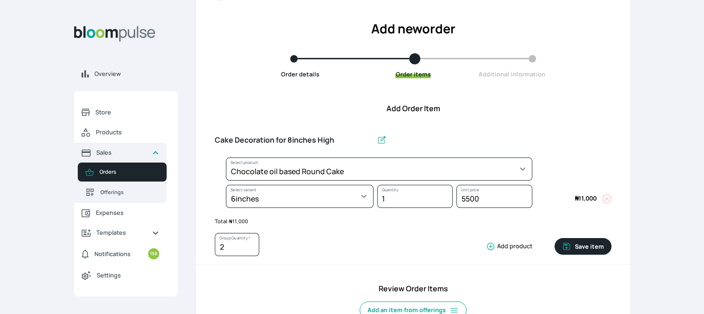
type input "1"
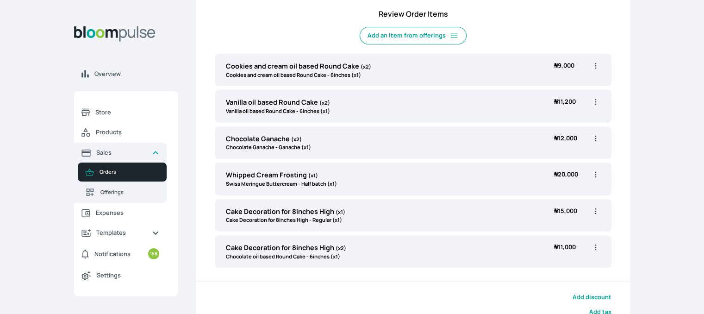
scroll to position [317, 0]
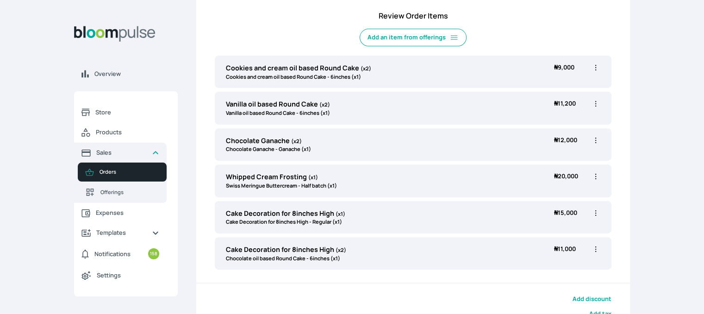
click at [591, 245] on icon "button" at bounding box center [595, 249] width 9 height 9
click at [559, 271] on span "Edit" at bounding box center [560, 268] width 67 height 9
type input "Cake Decoration for 8inches High"
type input "2"
select select "0a3636f1-4902-403d-89c1-f5465b9229a0"
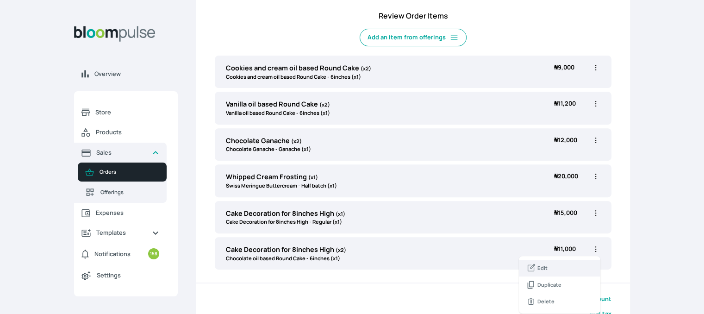
select select "430dc832-116b-4f0b-ac5d-bc426ed0a68c"
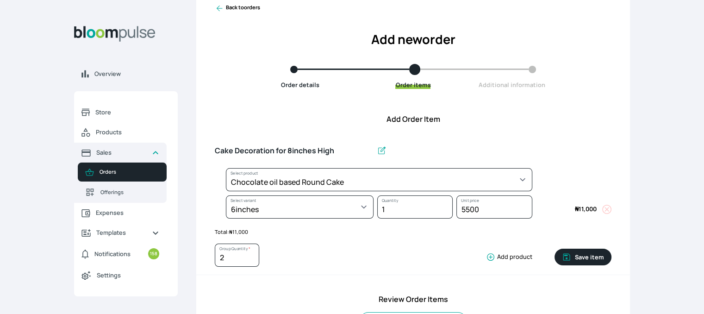
scroll to position [30, 0]
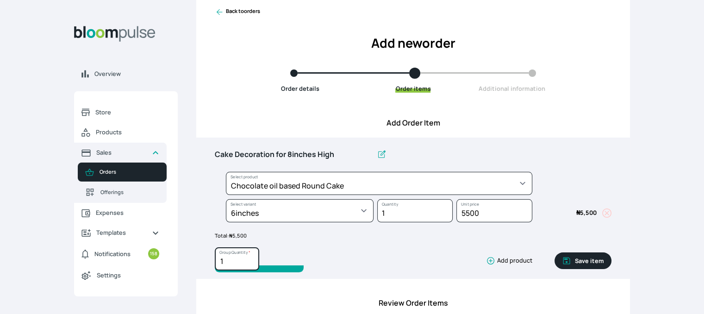
type input "1"
click at [251, 263] on input "1" at bounding box center [237, 258] width 44 height 23
click at [595, 256] on button "Save item" at bounding box center [583, 260] width 57 height 17
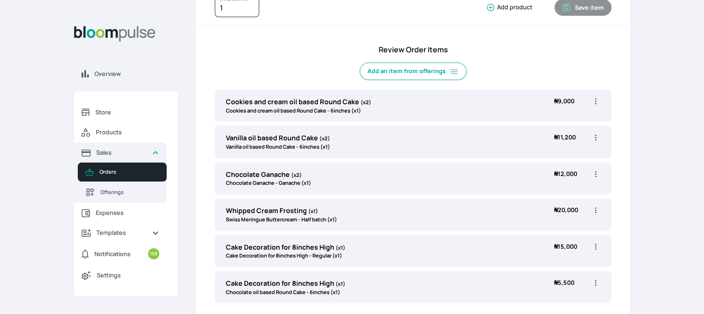
scroll to position [290, 0]
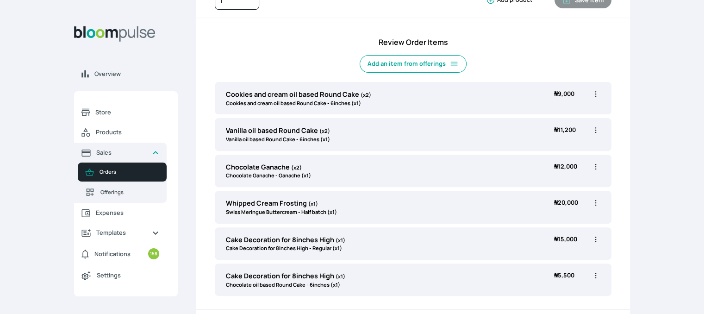
click at [593, 167] on icon "button" at bounding box center [595, 166] width 9 height 9
click at [575, 186] on span "Edit" at bounding box center [560, 185] width 67 height 9
type input "Chocolate Ganache"
type input "2"
select select "fbdfa119-d678-4096-a917-c651bafd2f33"
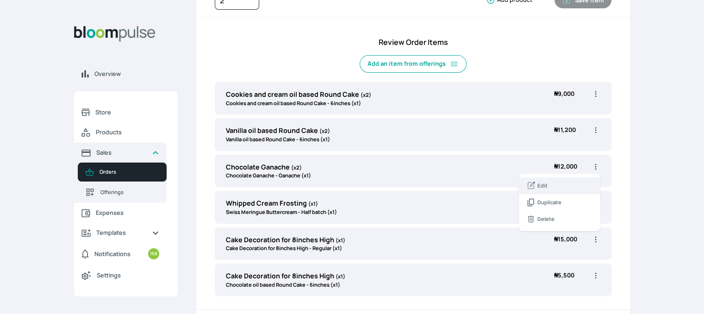
select select "110f277d-f733-408d-afd3-e3629040f40f"
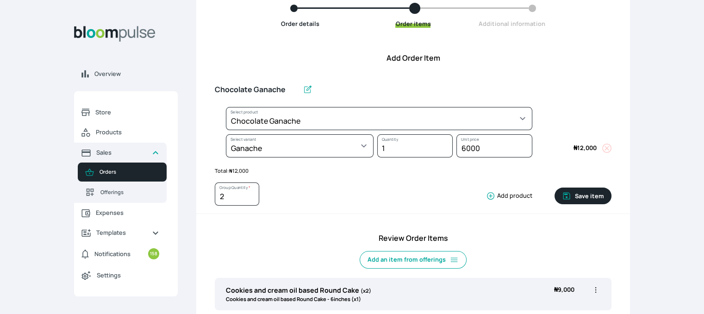
scroll to position [86, 0]
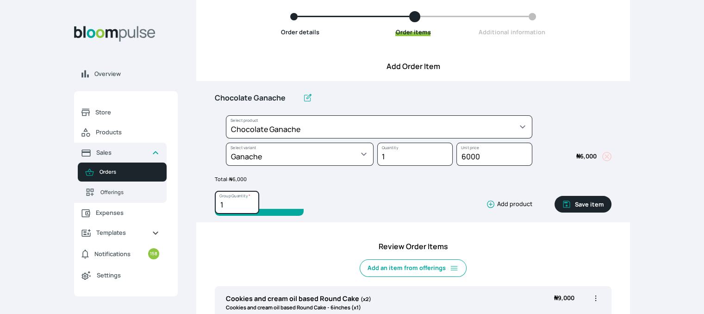
type input "1"
click at [252, 205] on input "1" at bounding box center [237, 202] width 44 height 23
click at [593, 201] on button "Save item" at bounding box center [583, 204] width 57 height 17
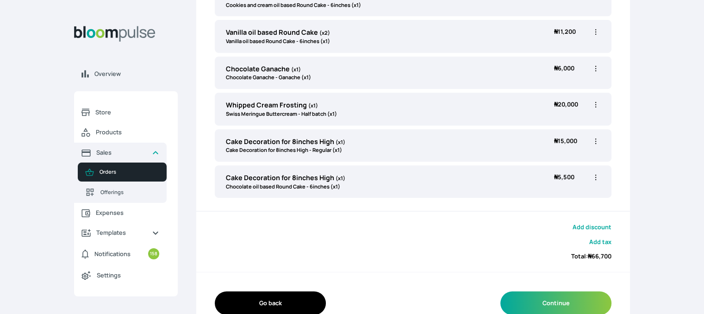
scroll to position [370, 0]
